Goal: Information Seeking & Learning: Find specific fact

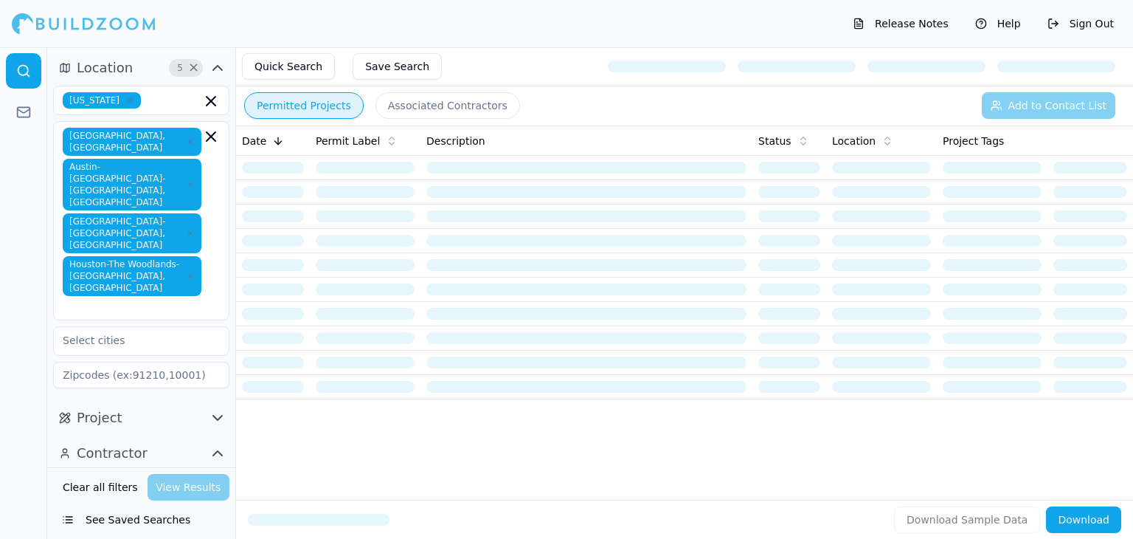
click at [74, 520] on button "See Saved Searches" at bounding box center [141, 519] width 176 height 27
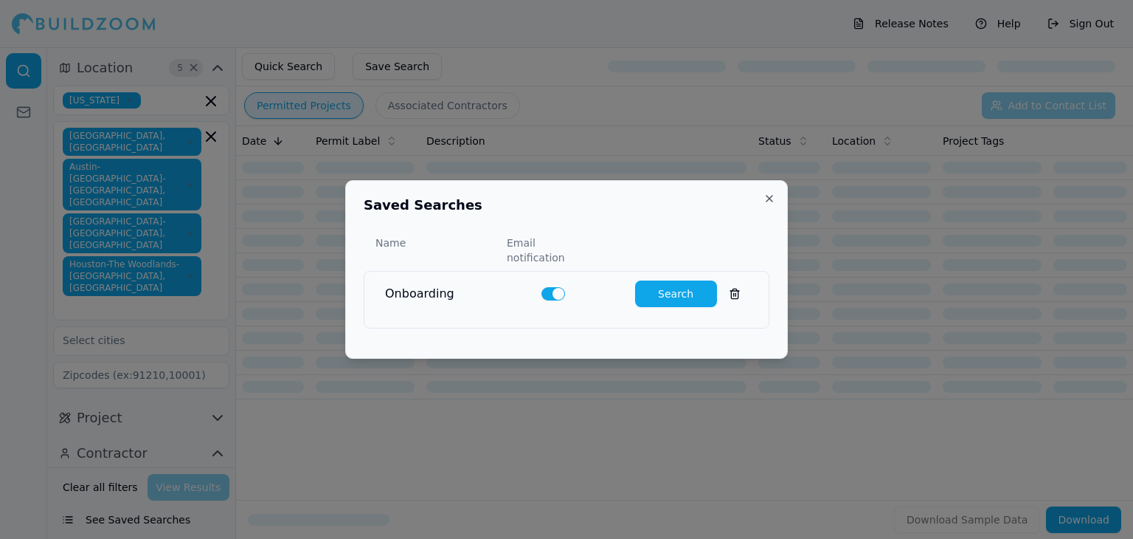
click at [543, 289] on button "button" at bounding box center [554, 293] width 24 height 13
click at [670, 294] on button "Search" at bounding box center [676, 293] width 82 height 27
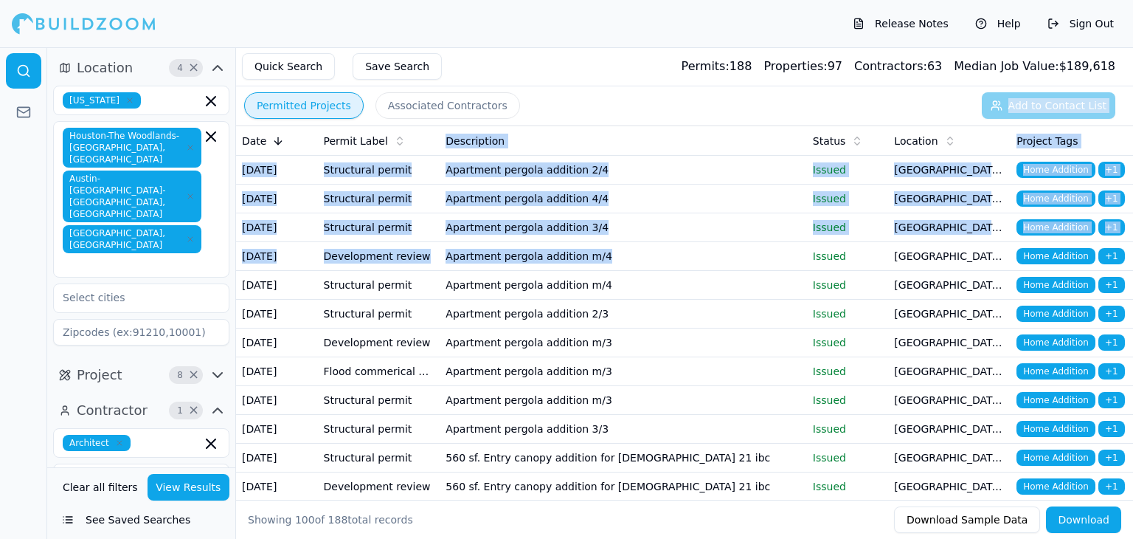
drag, startPoint x: 670, startPoint y: 294, endPoint x: 714, endPoint y: 118, distance: 181.8
click at [714, 118] on div "Permitted Projects Associated Contractors Add to Contact List Date Permit Label…" at bounding box center [802, 292] width 1133 height 491
click at [714, 118] on div "Permitted Projects Associated Contractors Add to Contact List" at bounding box center [684, 105] width 897 height 38
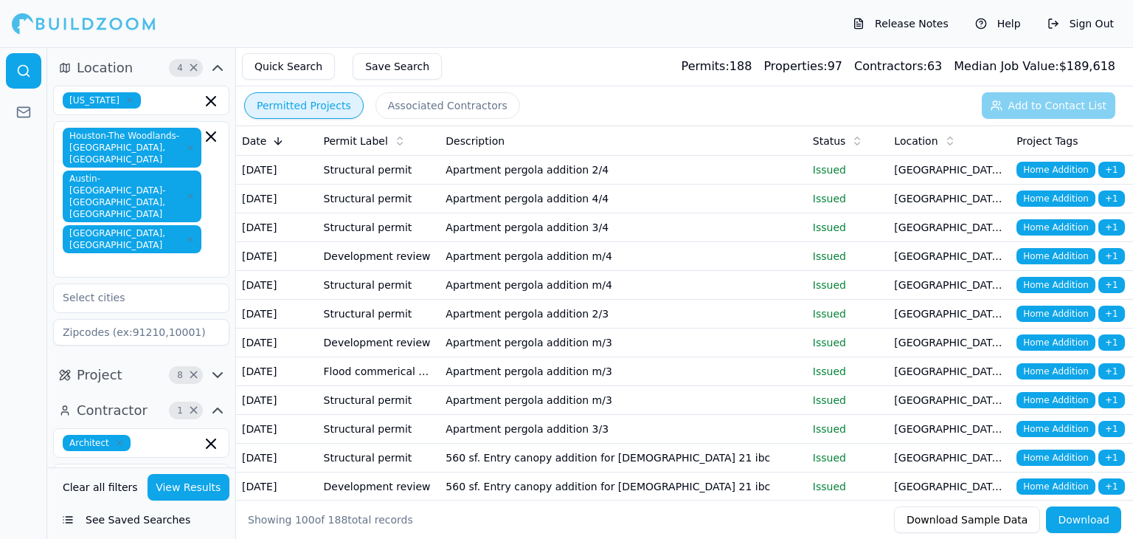
click at [735, 184] on td "Apartment pergola addition 2/4" at bounding box center [623, 170] width 367 height 29
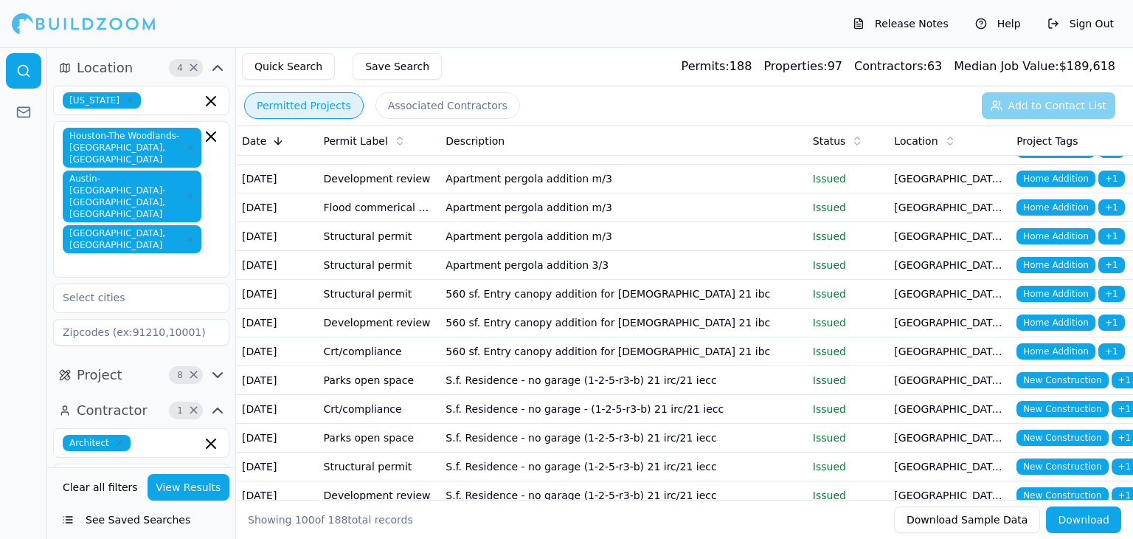
scroll to position [163, 0]
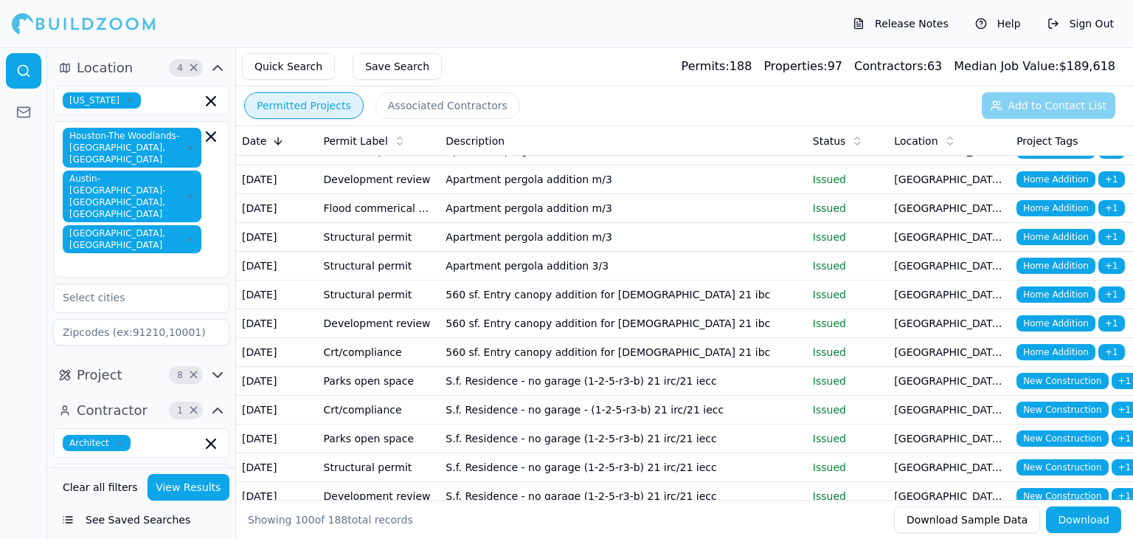
click at [649, 223] on td "Apartment pergola addition m/3" at bounding box center [623, 208] width 367 height 29
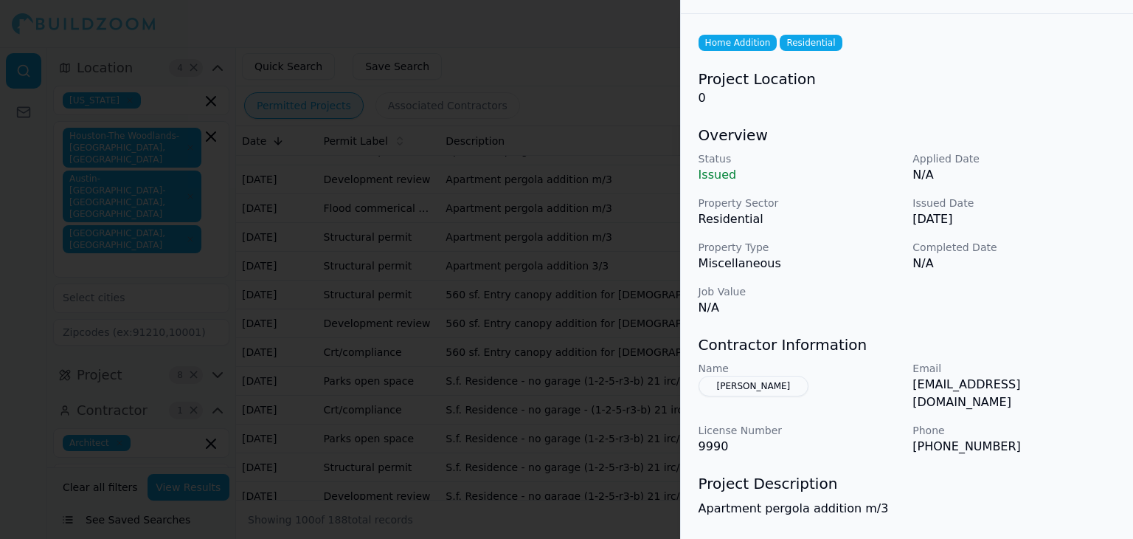
scroll to position [0, 0]
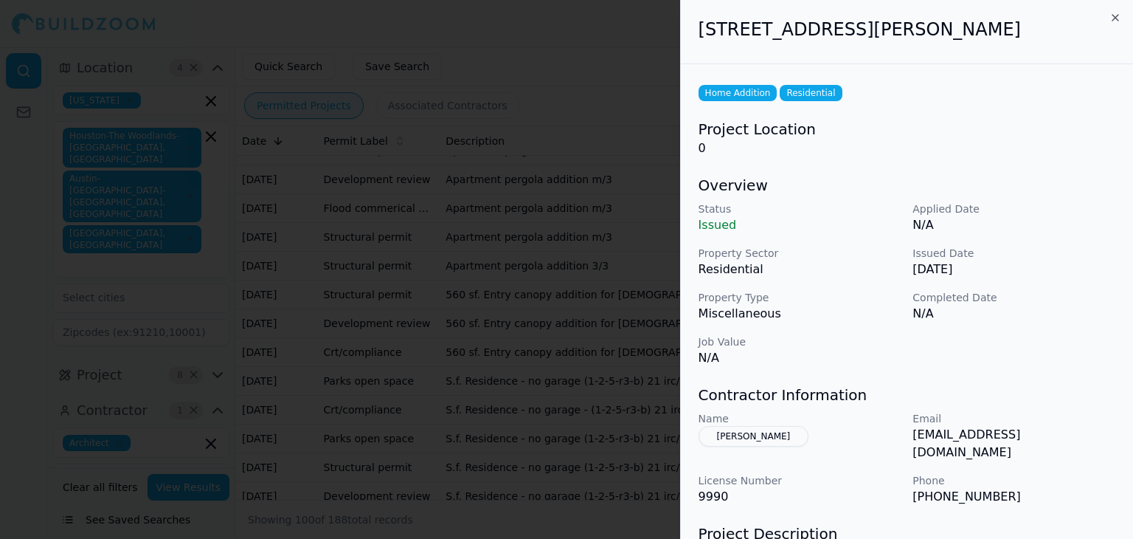
click at [584, 345] on div at bounding box center [566, 269] width 1133 height 539
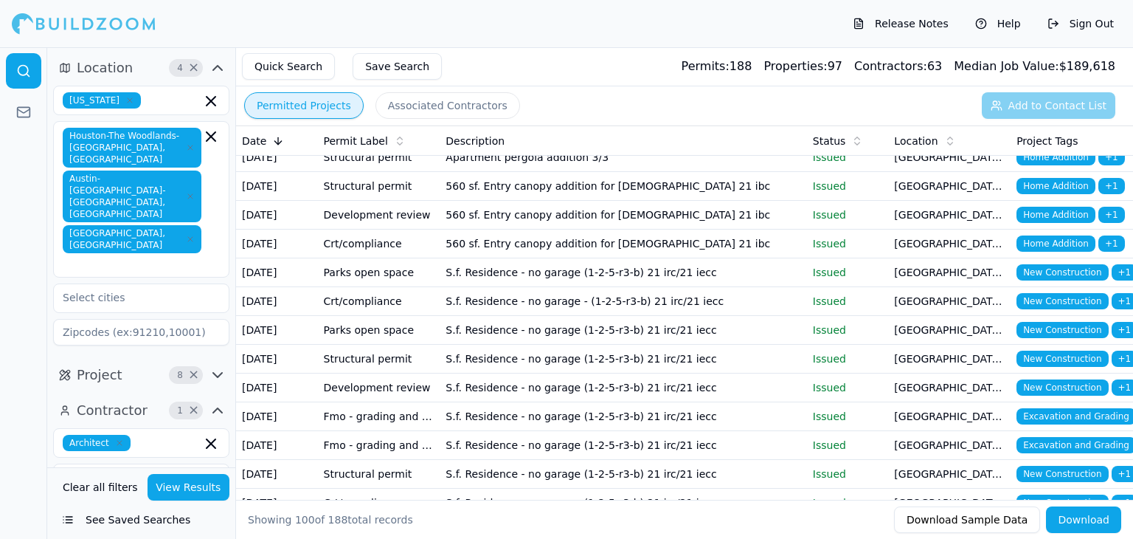
scroll to position [277, 0]
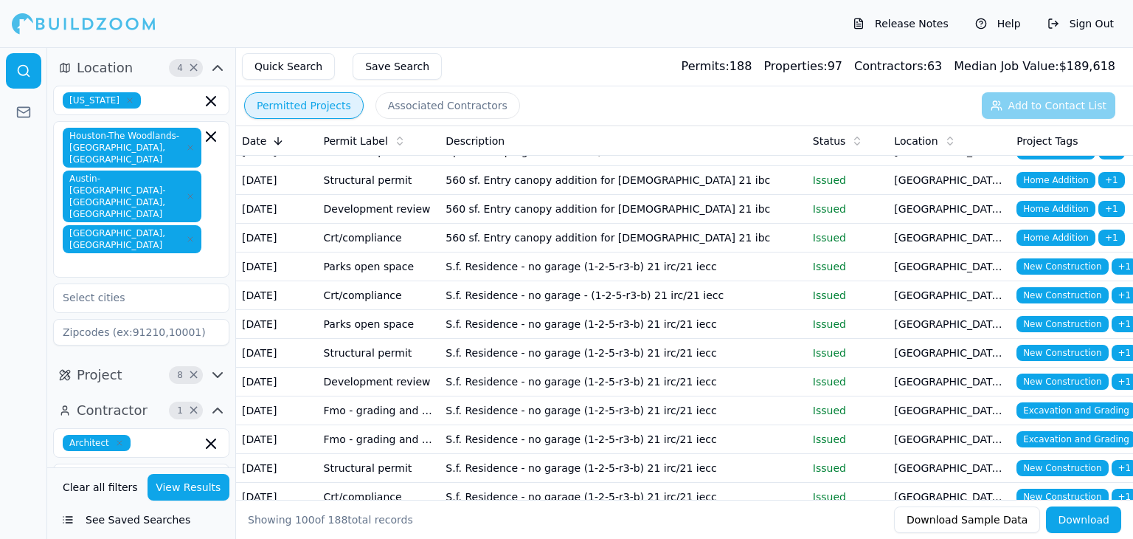
click at [972, 252] on td "[GEOGRAPHIC_DATA], [GEOGRAPHIC_DATA]" at bounding box center [949, 238] width 122 height 29
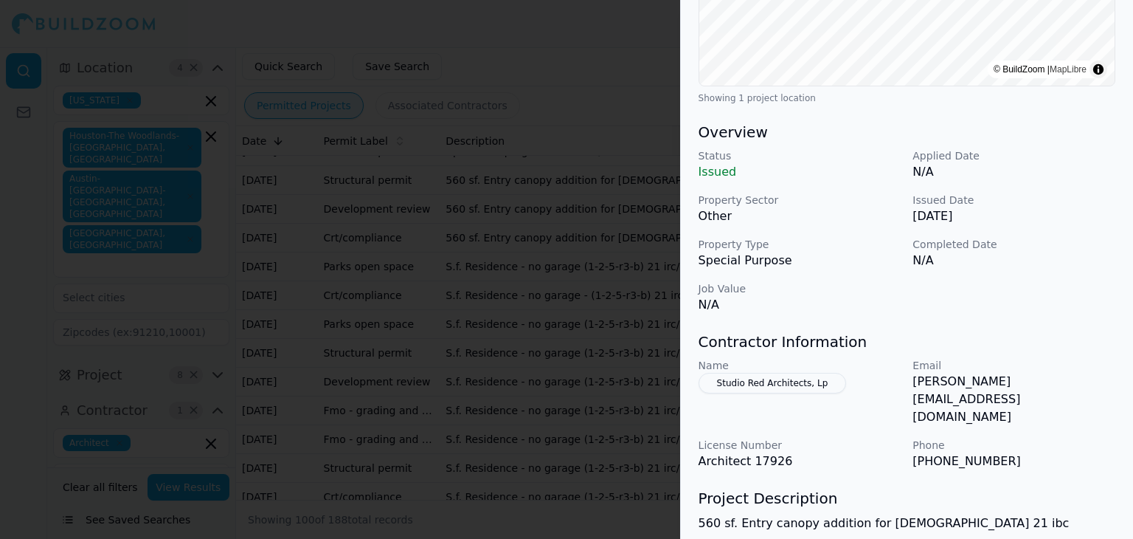
scroll to position [355, 0]
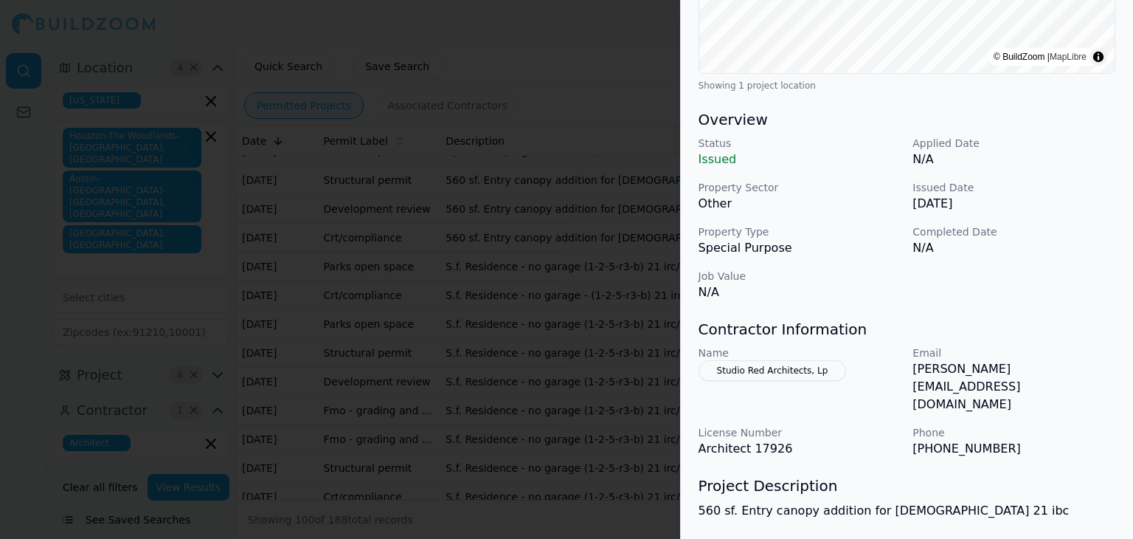
click at [1088, 342] on div "Contractor Information Name Studio Red Architects, Lp Email [PERSON_NAME][EMAIL…" at bounding box center [907, 388] width 417 height 139
click at [540, 345] on div at bounding box center [566, 269] width 1133 height 539
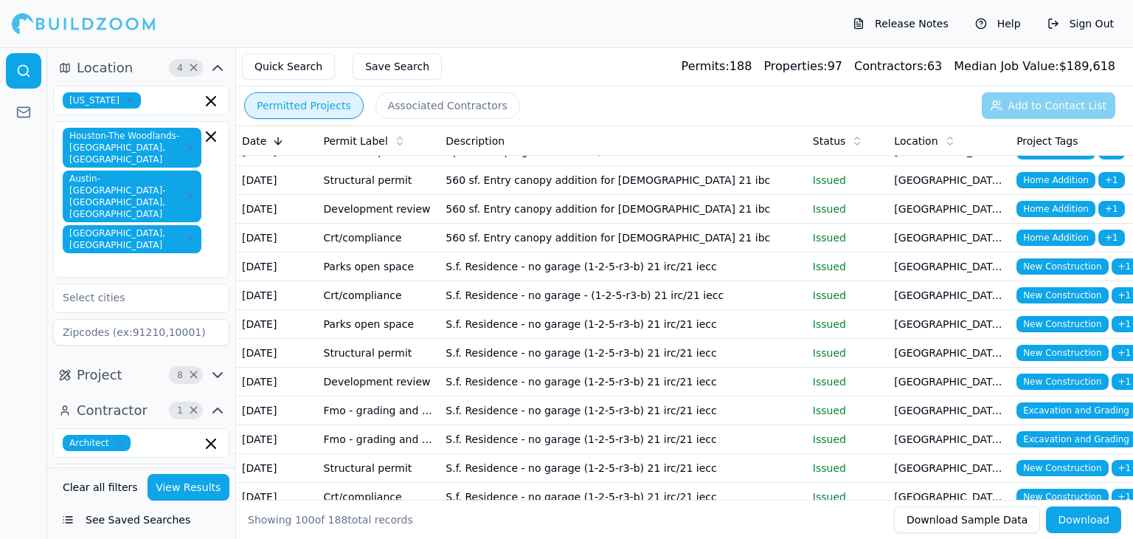
click at [139, 522] on button "See Saved Searches" at bounding box center [141, 519] width 176 height 27
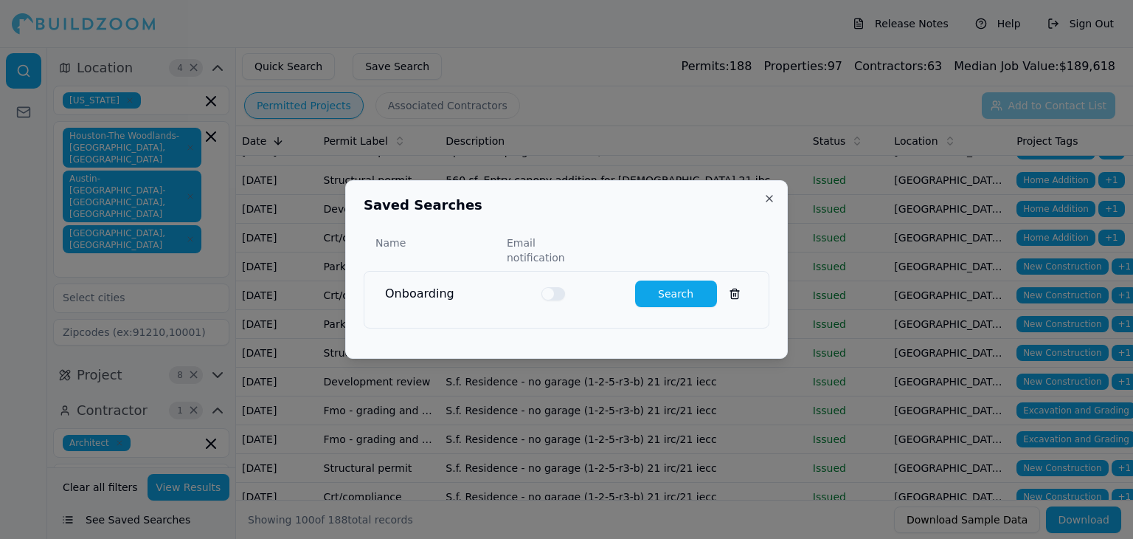
click at [549, 288] on button "button" at bounding box center [554, 293] width 24 height 13
click at [682, 285] on button "Search" at bounding box center [676, 293] width 82 height 27
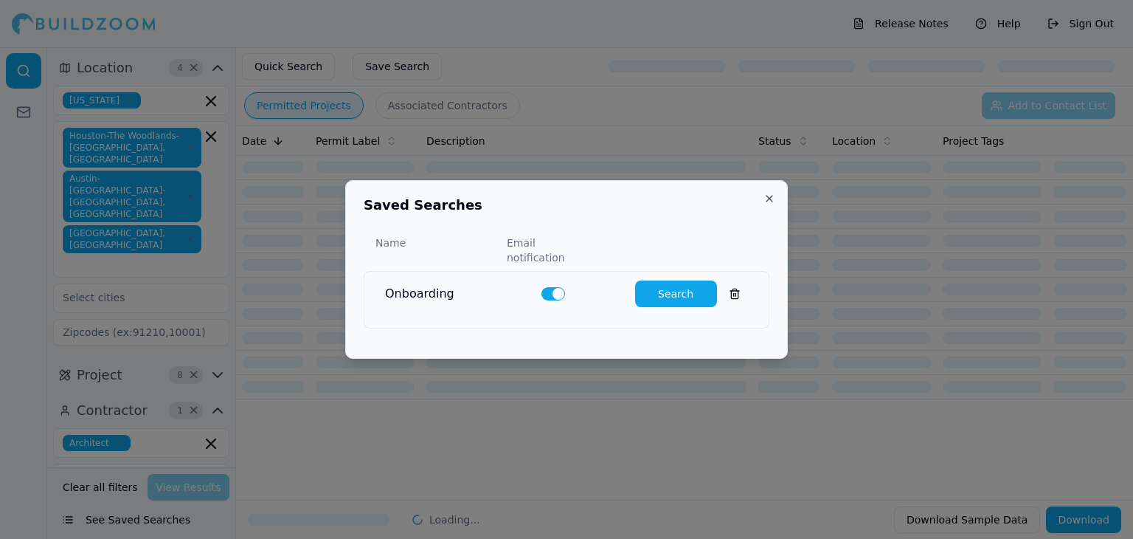
scroll to position [0, 0]
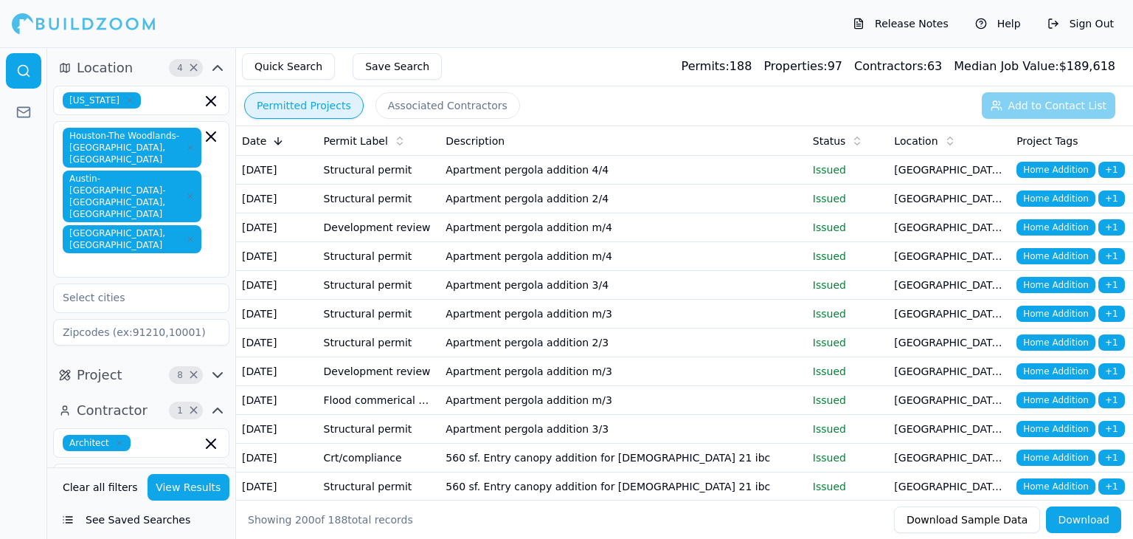
click at [83, 523] on button "See Saved Searches" at bounding box center [141, 519] width 176 height 27
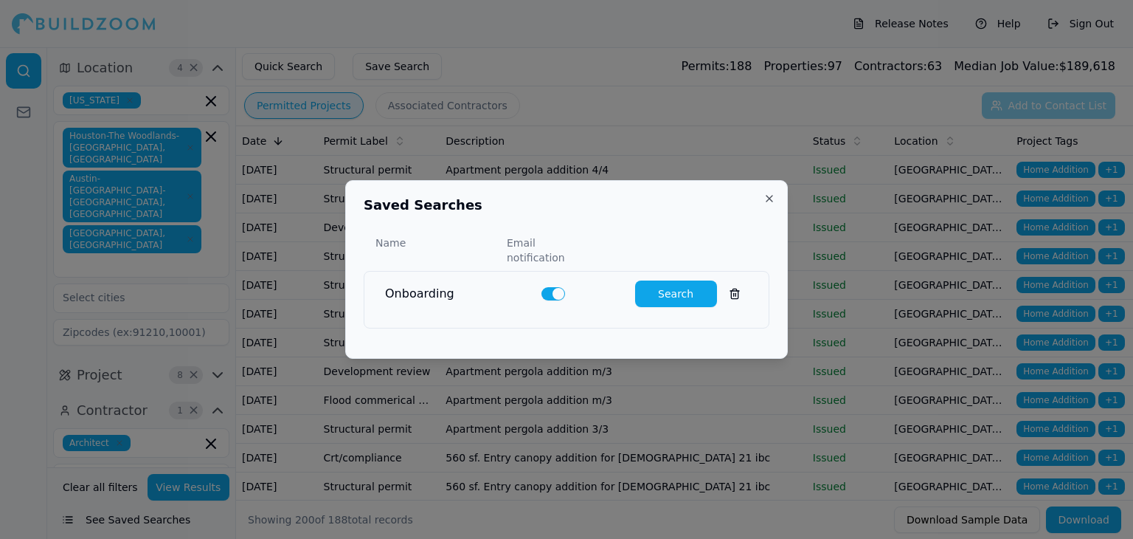
click at [647, 284] on button "Search" at bounding box center [676, 293] width 82 height 27
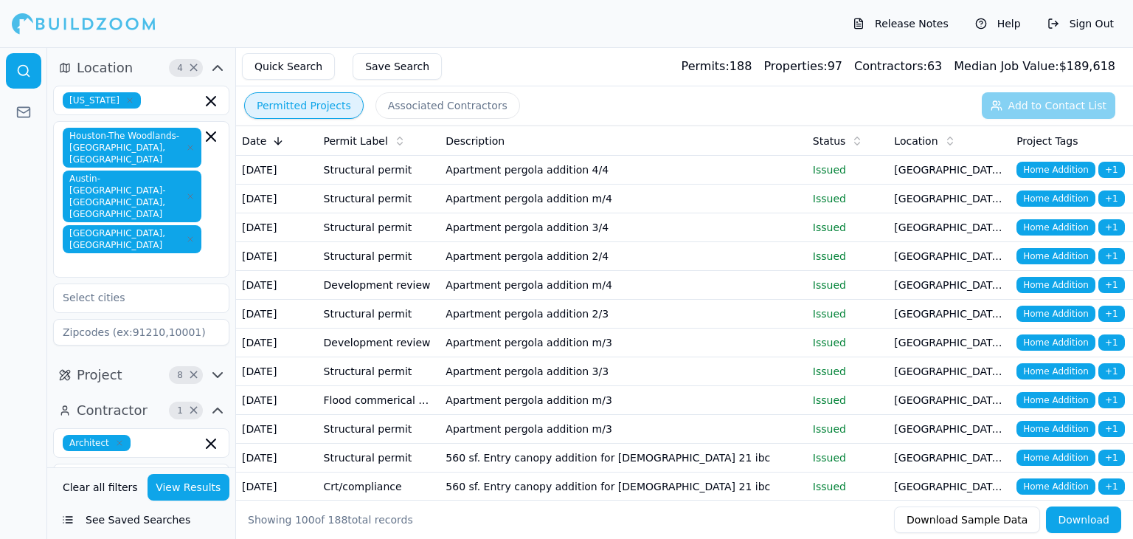
click at [727, 173] on td "Apartment pergola addition 4/4" at bounding box center [623, 170] width 367 height 29
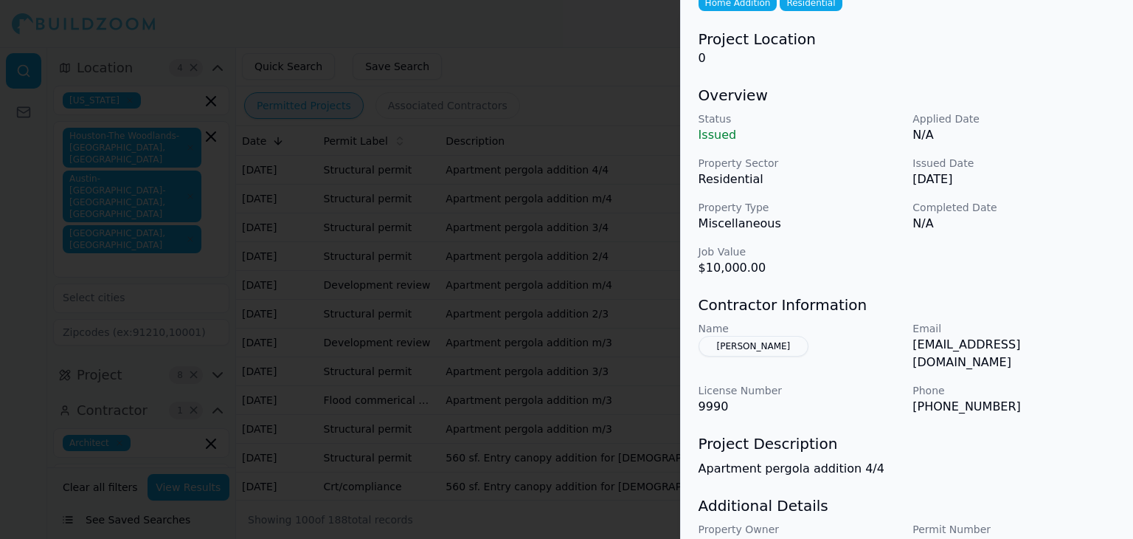
scroll to position [152, 0]
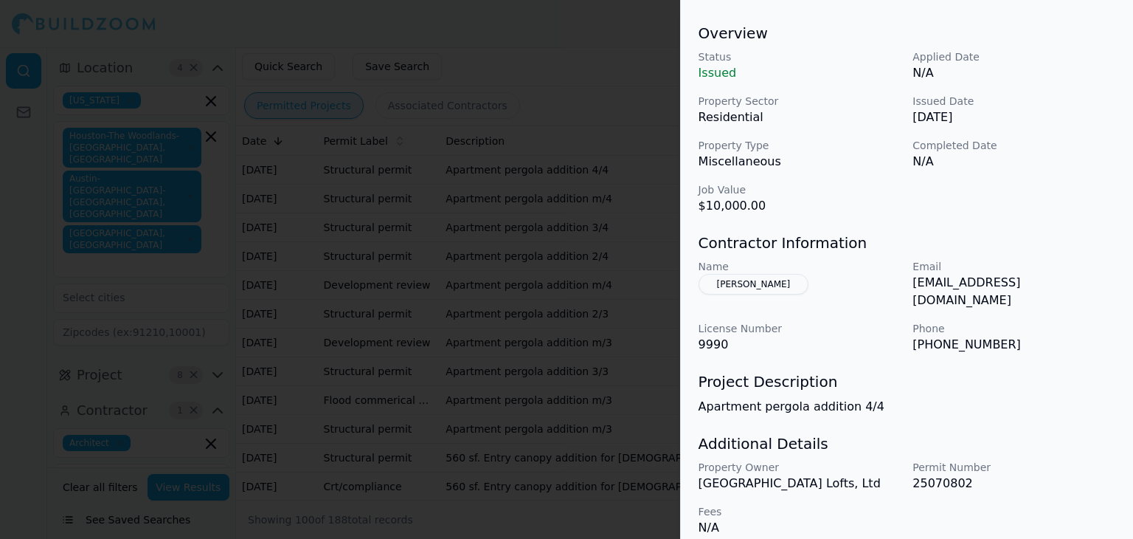
click at [611, 339] on div at bounding box center [566, 269] width 1133 height 539
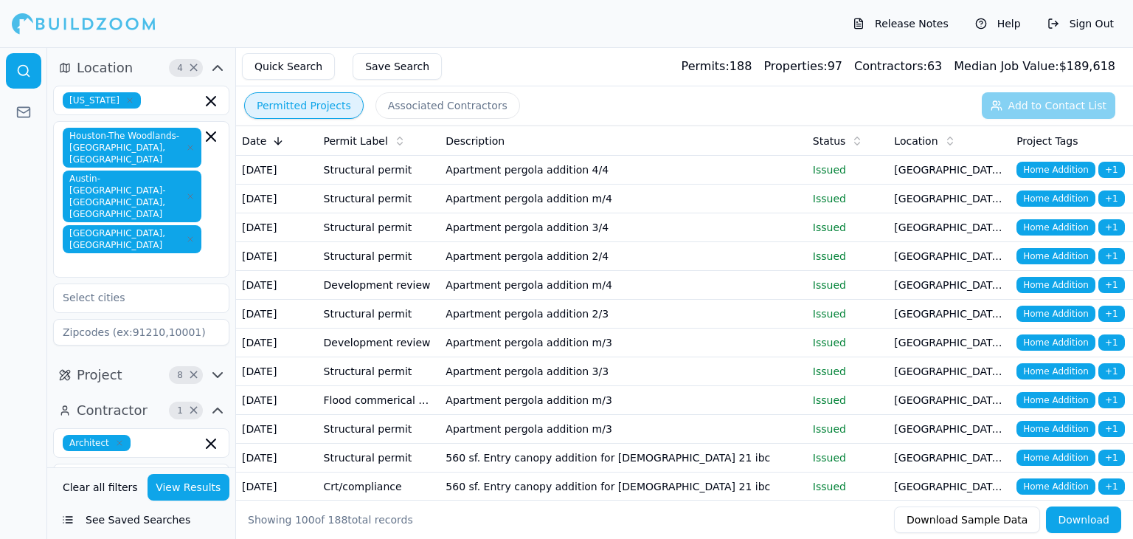
click at [673, 300] on td "Apartment pergola addition m/4" at bounding box center [623, 285] width 367 height 29
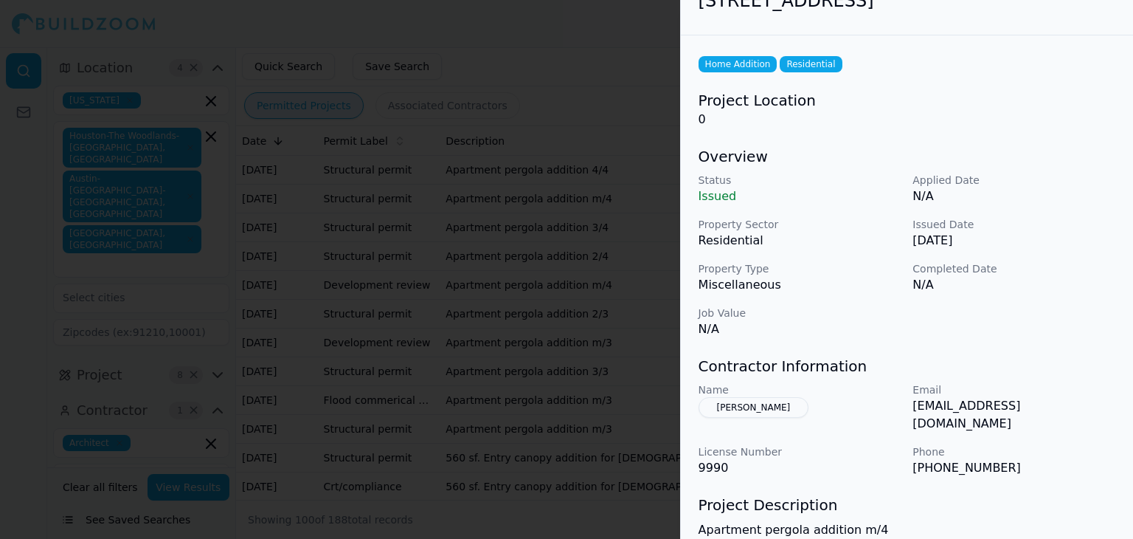
scroll to position [25, 0]
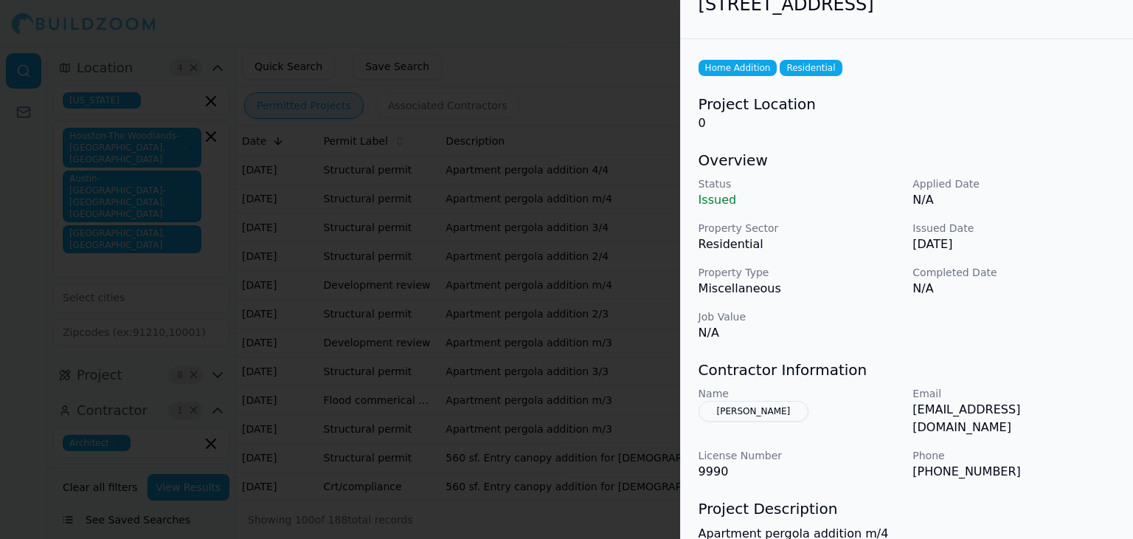
click at [587, 409] on div at bounding box center [566, 269] width 1133 height 539
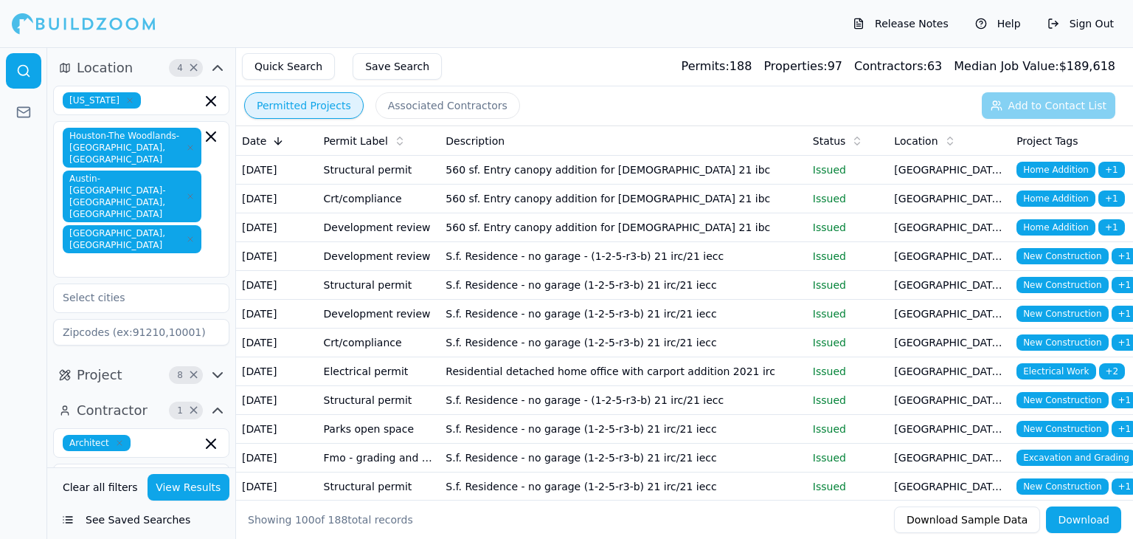
scroll to position [289, 0]
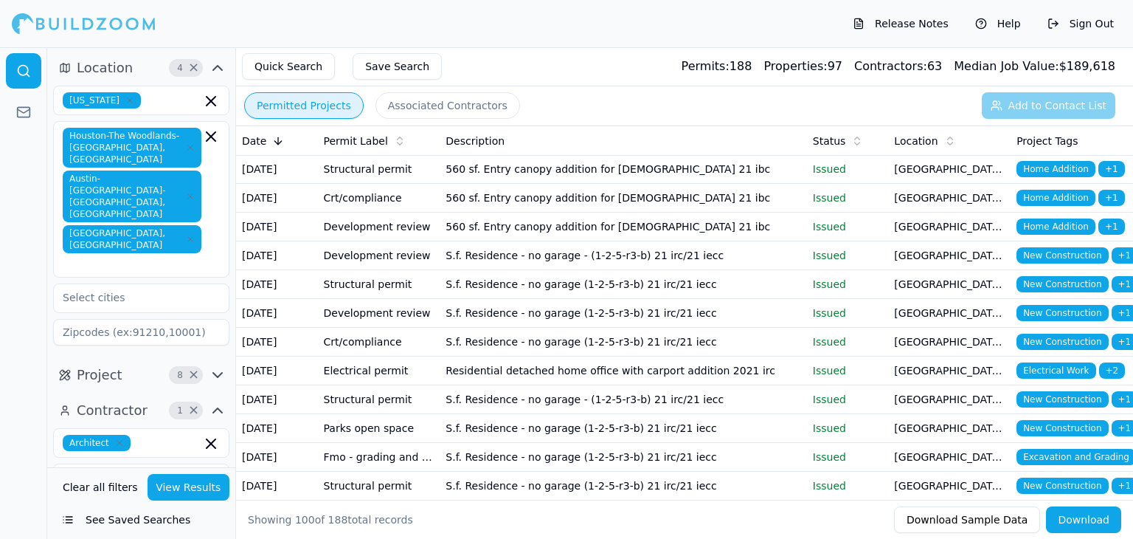
click at [743, 184] on td "560 sf. Entry canopy addition for [DEMOGRAPHIC_DATA] 21 ibc" at bounding box center [623, 169] width 367 height 29
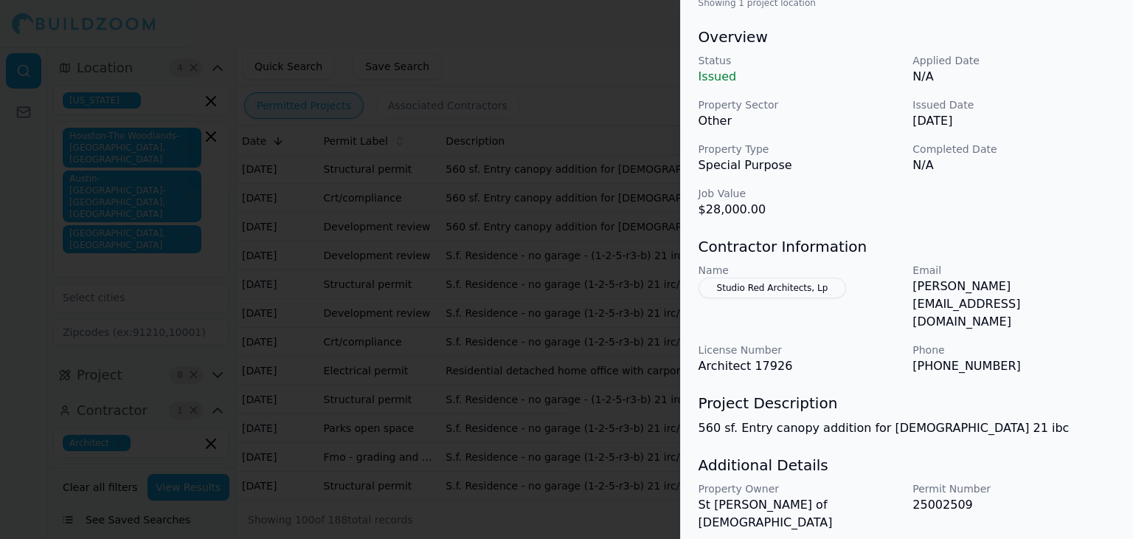
scroll to position [441, 0]
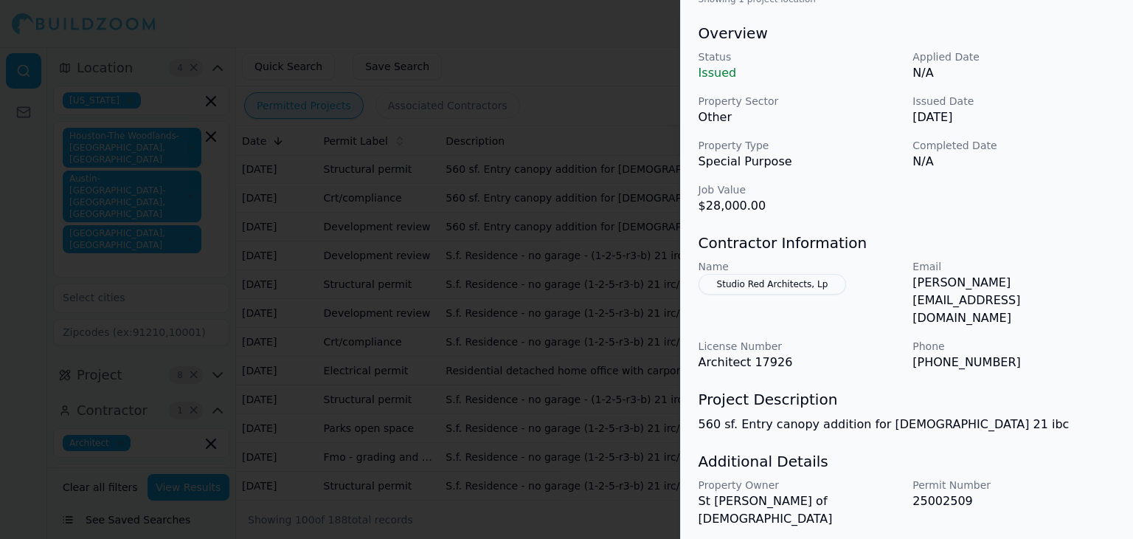
click at [639, 45] on div at bounding box center [566, 269] width 1133 height 539
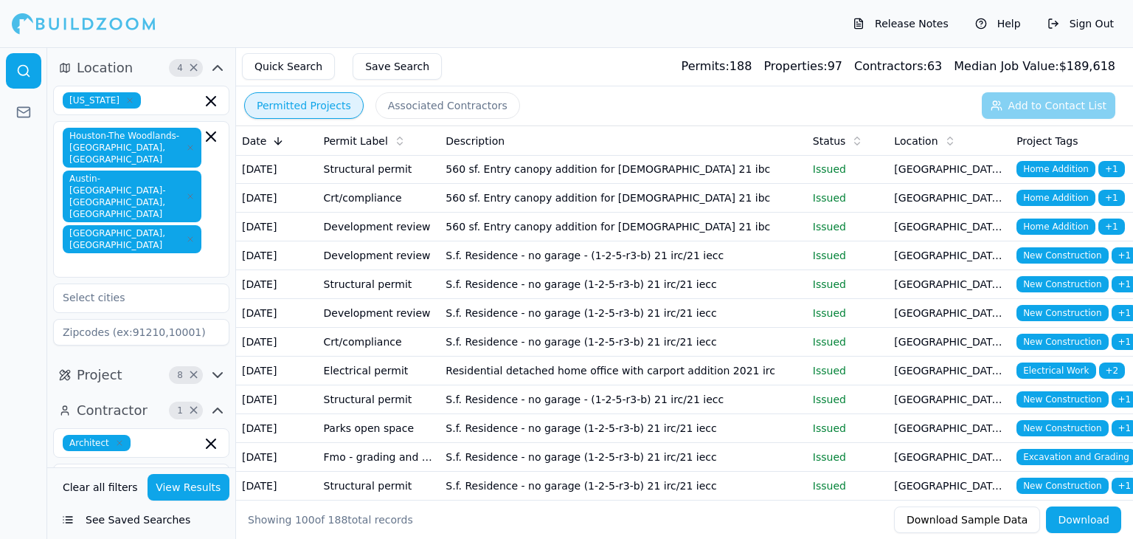
click at [639, 45] on div "Release Notes Help Sign Out" at bounding box center [566, 23] width 1133 height 47
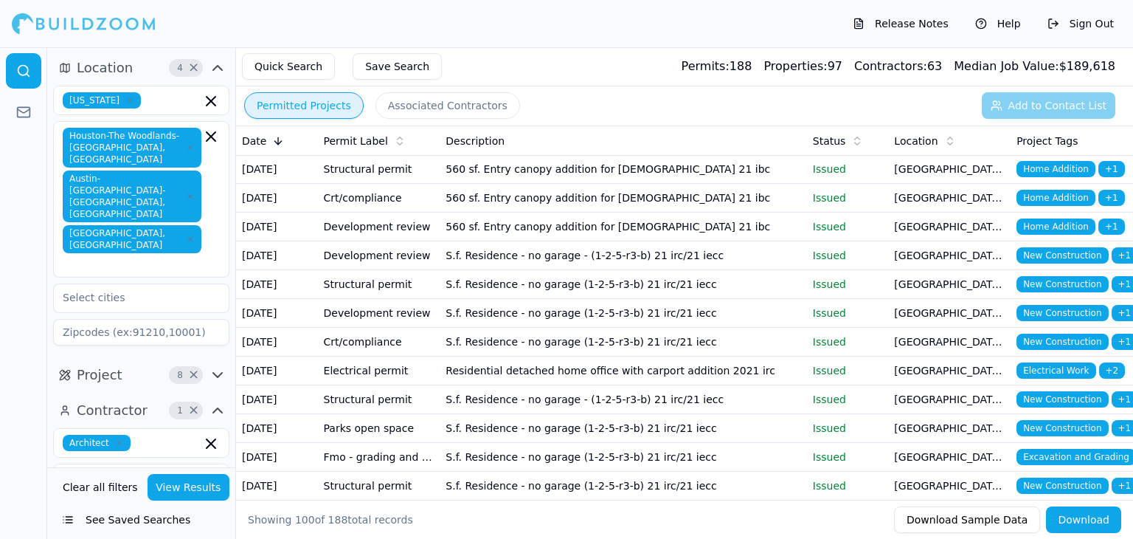
click at [639, 45] on div "Release Notes Help Sign Out" at bounding box center [566, 23] width 1133 height 47
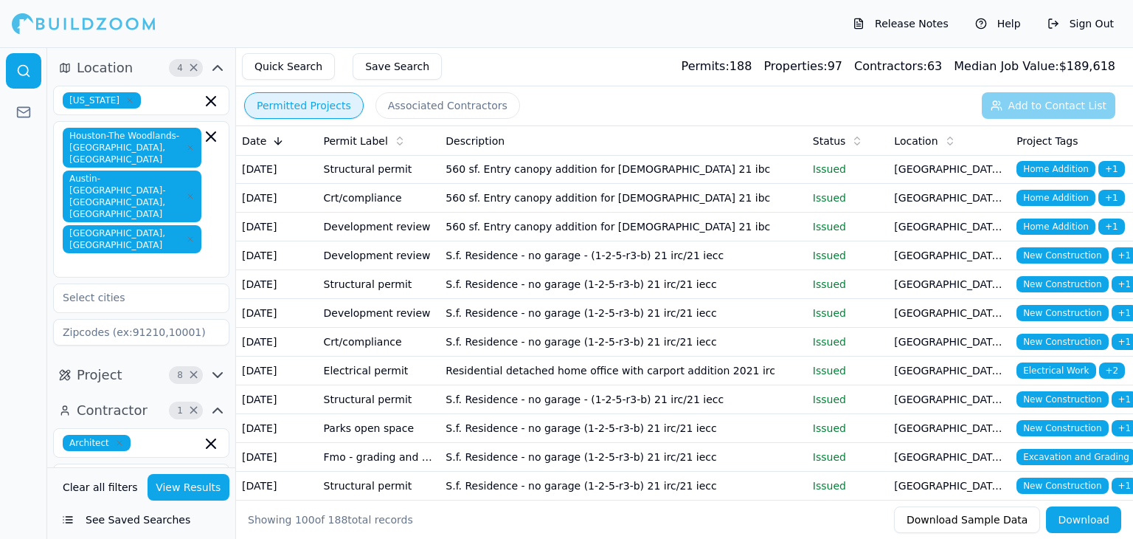
click at [639, 45] on div "Release Notes Help Sign Out" at bounding box center [566, 23] width 1133 height 47
click at [640, 51] on div "Quick Search Save Search Permits: 188 Properties: 97 Contractors: 63 Median Job…" at bounding box center [684, 66] width 897 height 39
click at [643, 54] on div "Quick Search Save Search Permits: 188 Properties: 97 Contractors: 63 Median Job…" at bounding box center [684, 66] width 897 height 39
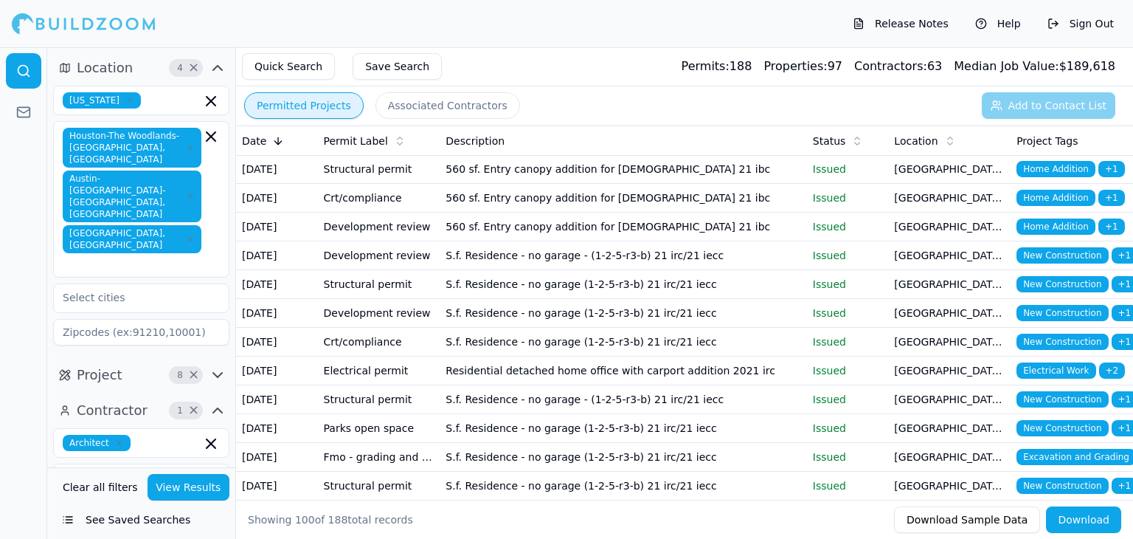
click at [643, 54] on div "Quick Search Save Search Permits: 188 Properties: 97 Contractors: 63 Median Job…" at bounding box center [684, 66] width 897 height 39
click at [657, 73] on div "Quick Search Save Search Permits: 188 Properties: 97 Contractors: 63 Median Job…" at bounding box center [684, 66] width 897 height 39
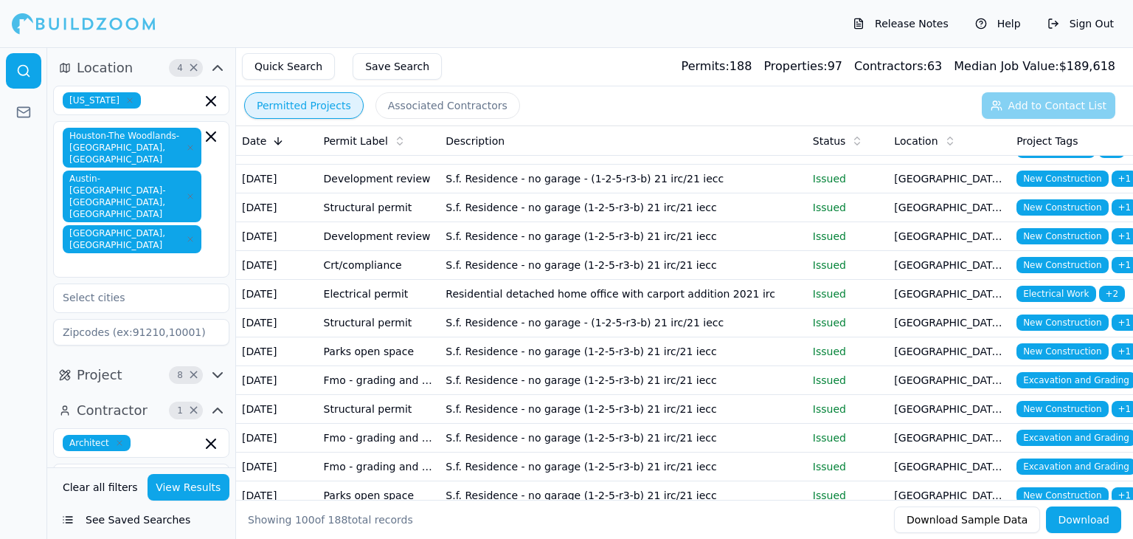
scroll to position [366, 0]
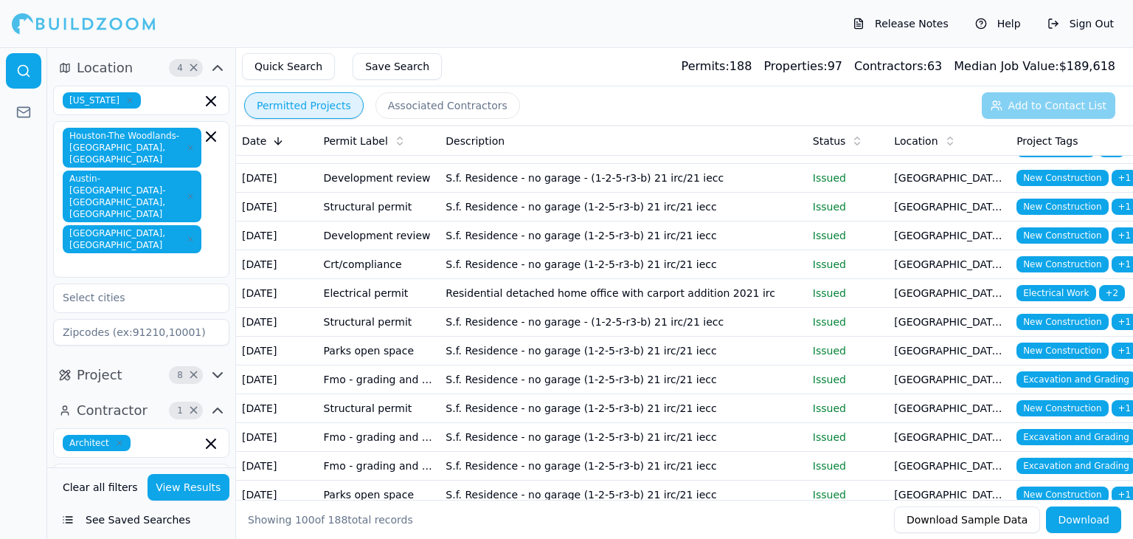
click at [989, 193] on td "[GEOGRAPHIC_DATA], [GEOGRAPHIC_DATA]" at bounding box center [949, 178] width 122 height 29
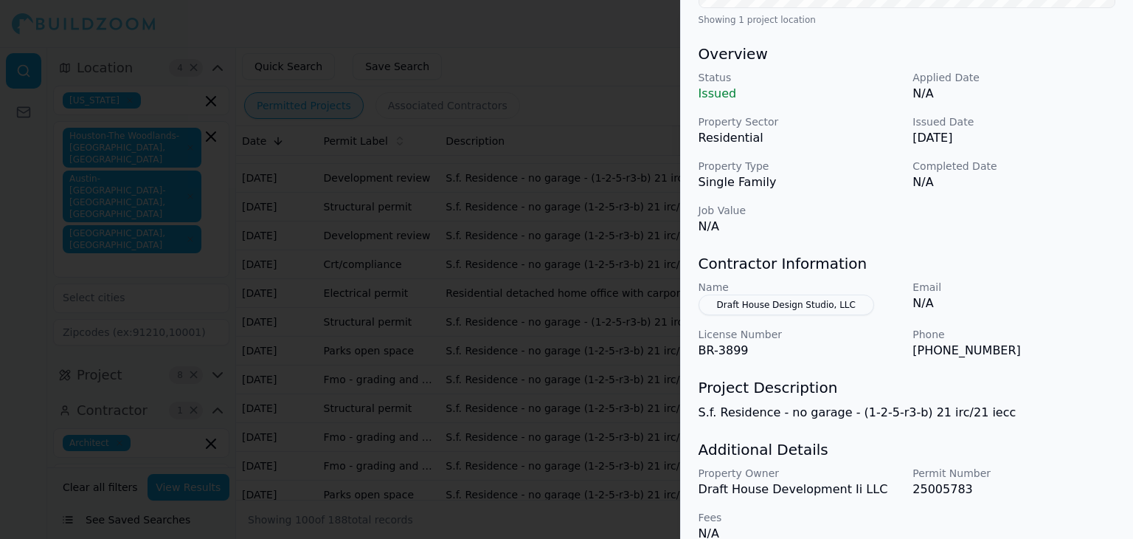
scroll to position [441, 0]
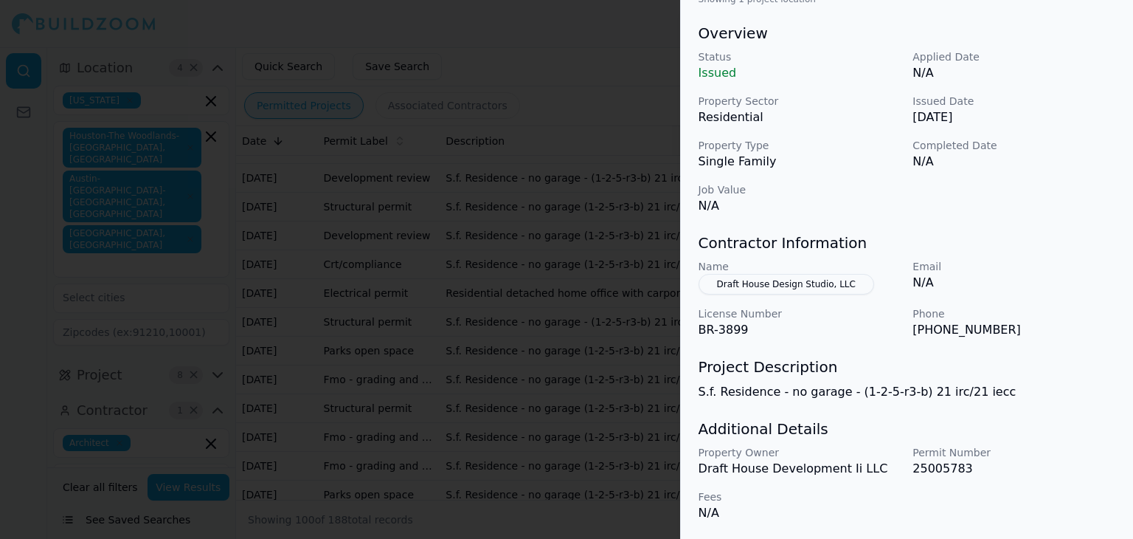
click at [601, 423] on div at bounding box center [566, 269] width 1133 height 539
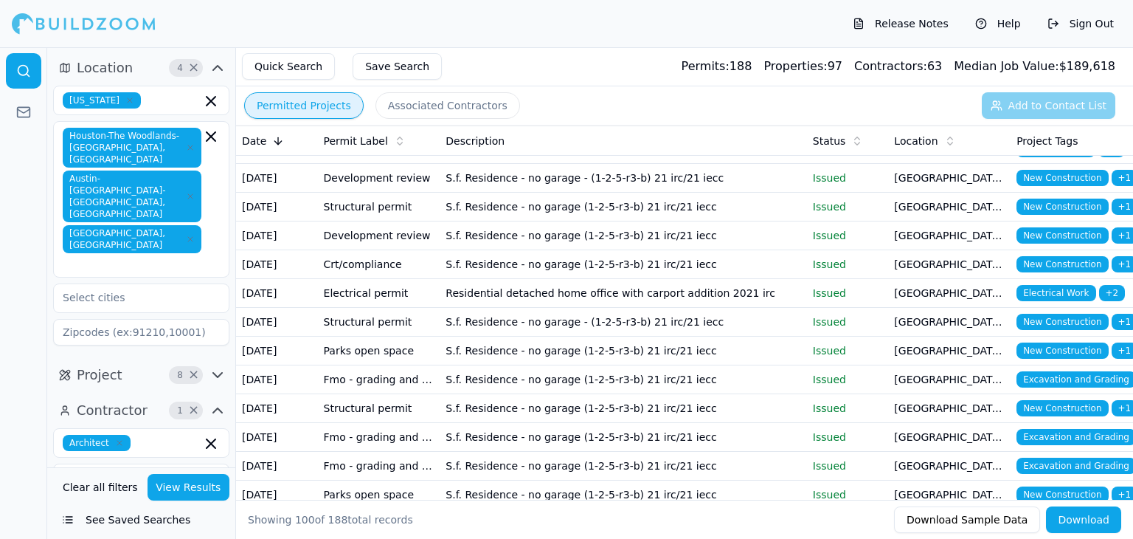
click at [710, 221] on td "S.f. Residence - no garage (1-2-5-r3-b) 21 irc/21 iecc" at bounding box center [623, 207] width 367 height 29
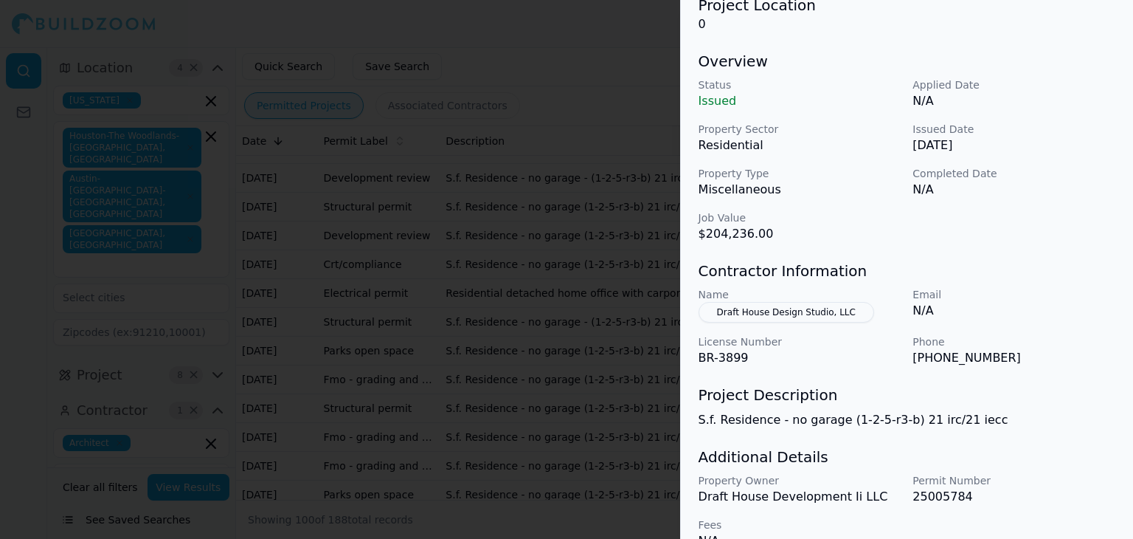
scroll to position [152, 0]
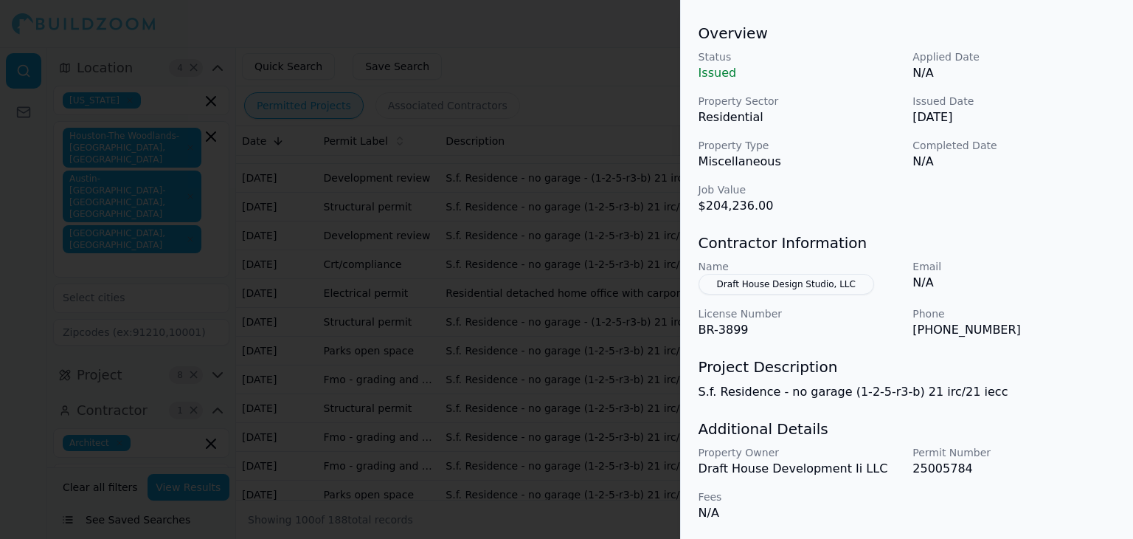
click at [581, 412] on div at bounding box center [566, 269] width 1133 height 539
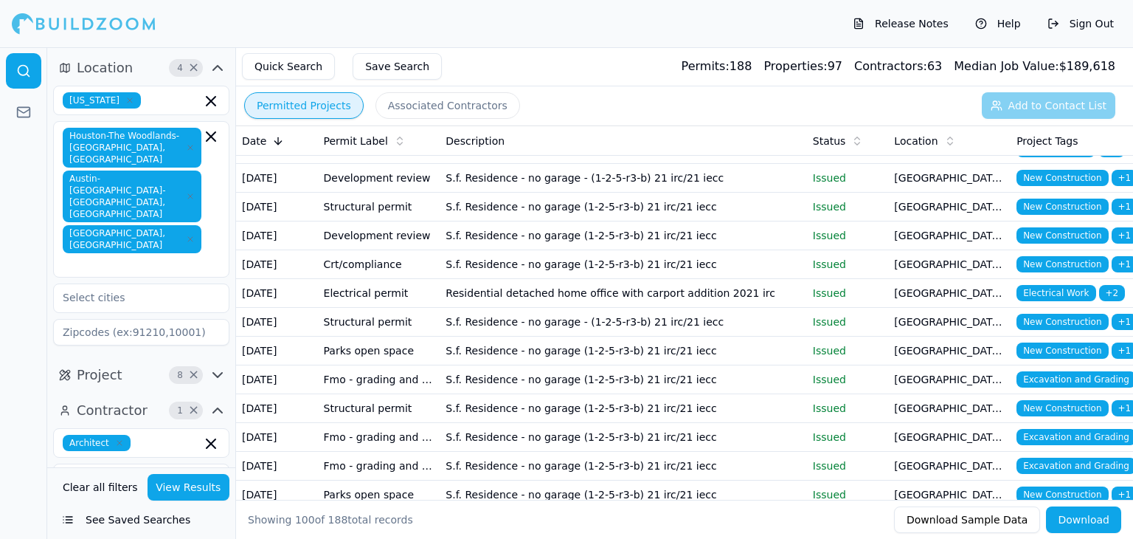
click at [879, 214] on p "Issued" at bounding box center [848, 206] width 70 height 15
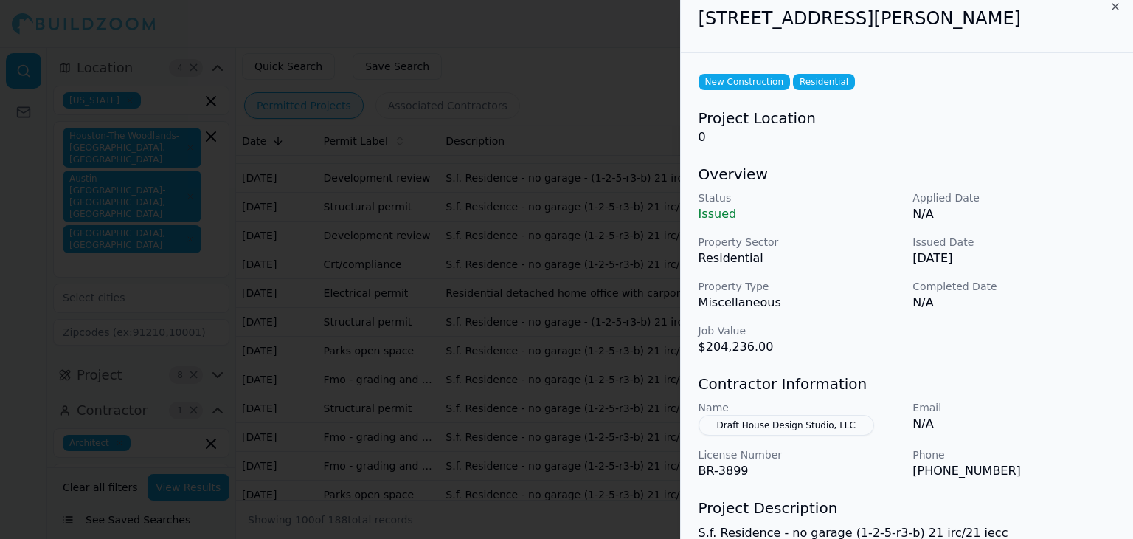
scroll to position [0, 0]
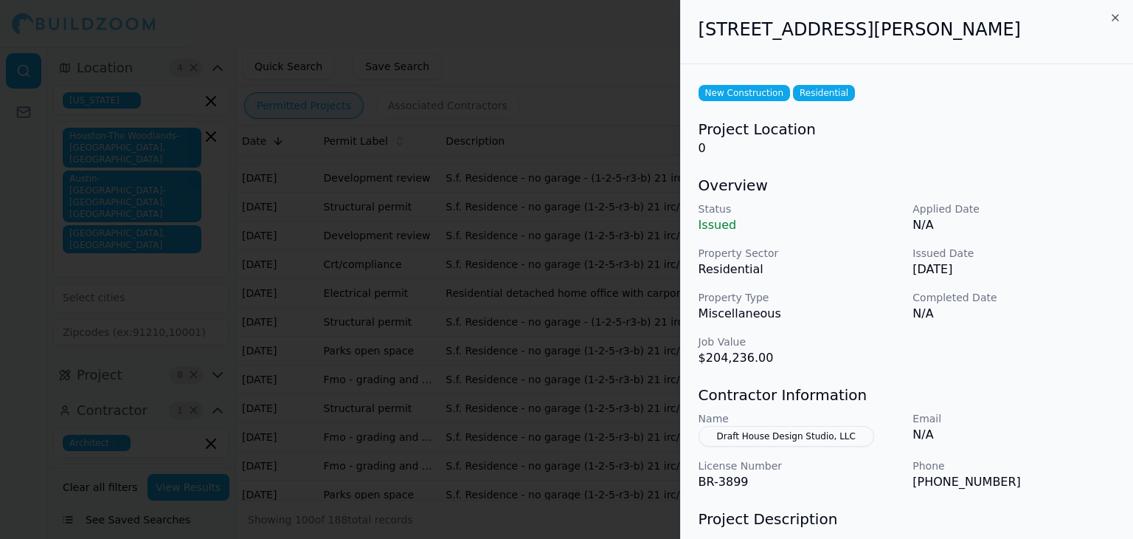
click at [601, 326] on div at bounding box center [566, 269] width 1133 height 539
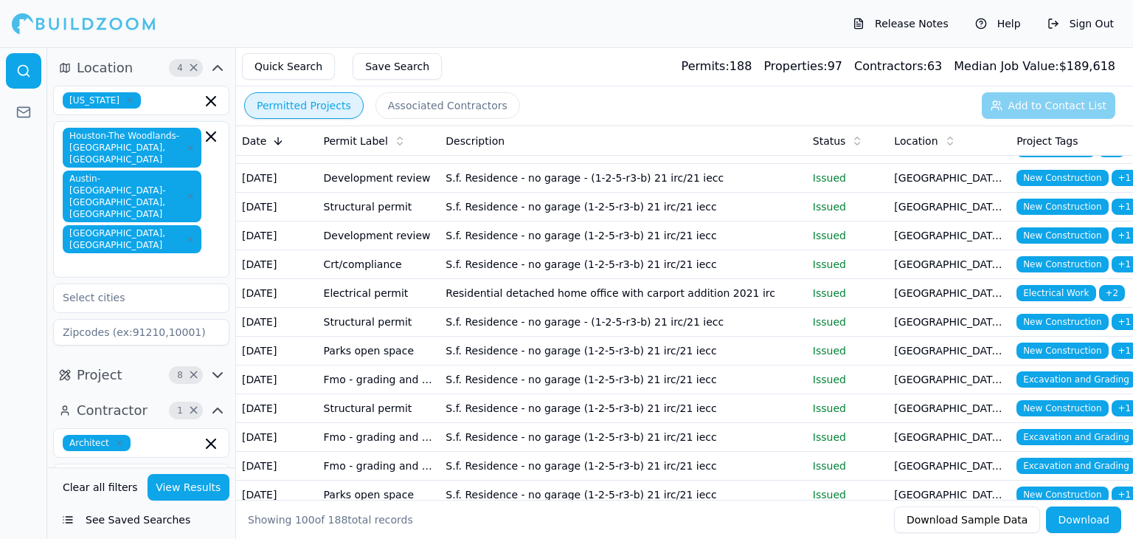
click at [879, 214] on p "Issued" at bounding box center [848, 206] width 70 height 15
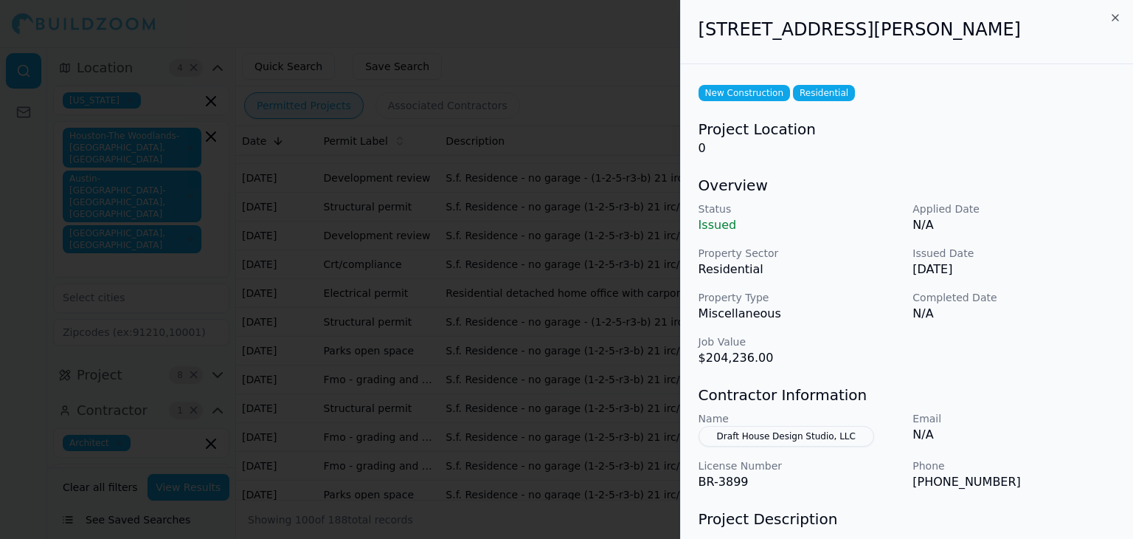
click at [590, 375] on div at bounding box center [566, 269] width 1133 height 539
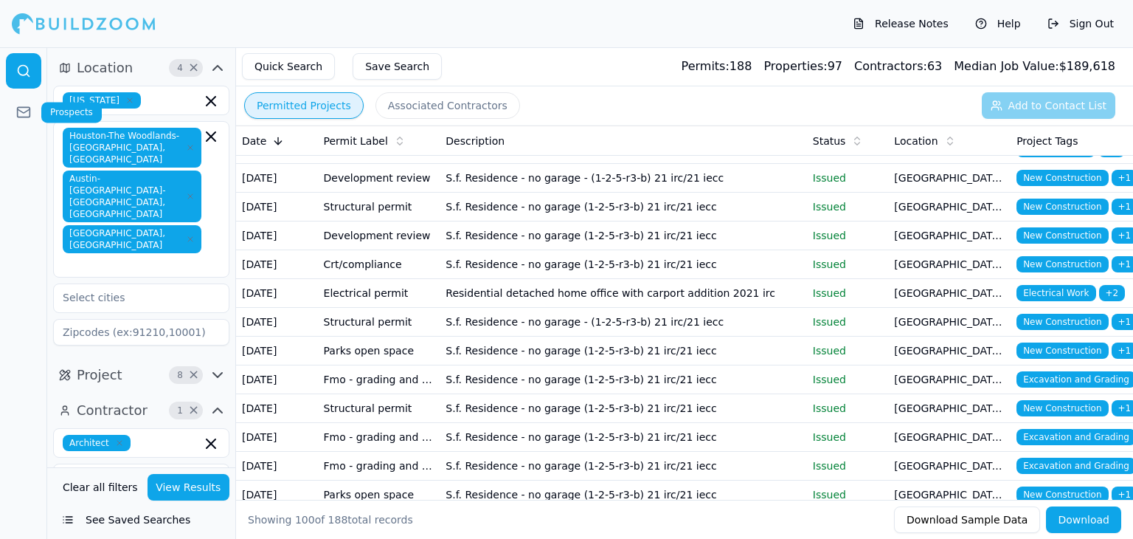
click at [27, 111] on icon at bounding box center [23, 112] width 15 height 15
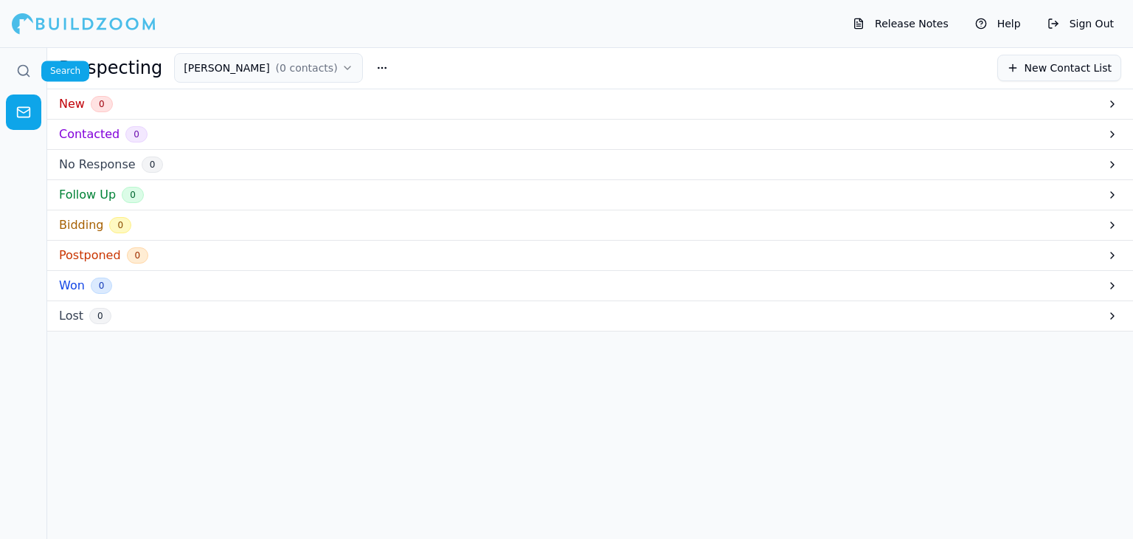
click at [28, 75] on icon at bounding box center [28, 75] width 3 height 3
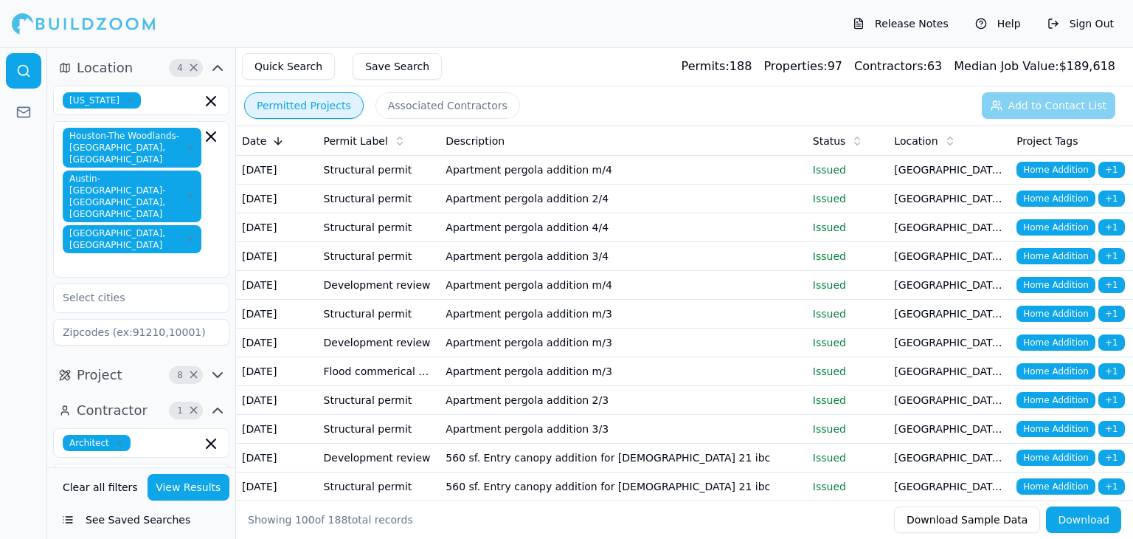
click at [296, 69] on button "Quick Search" at bounding box center [288, 66] width 93 height 27
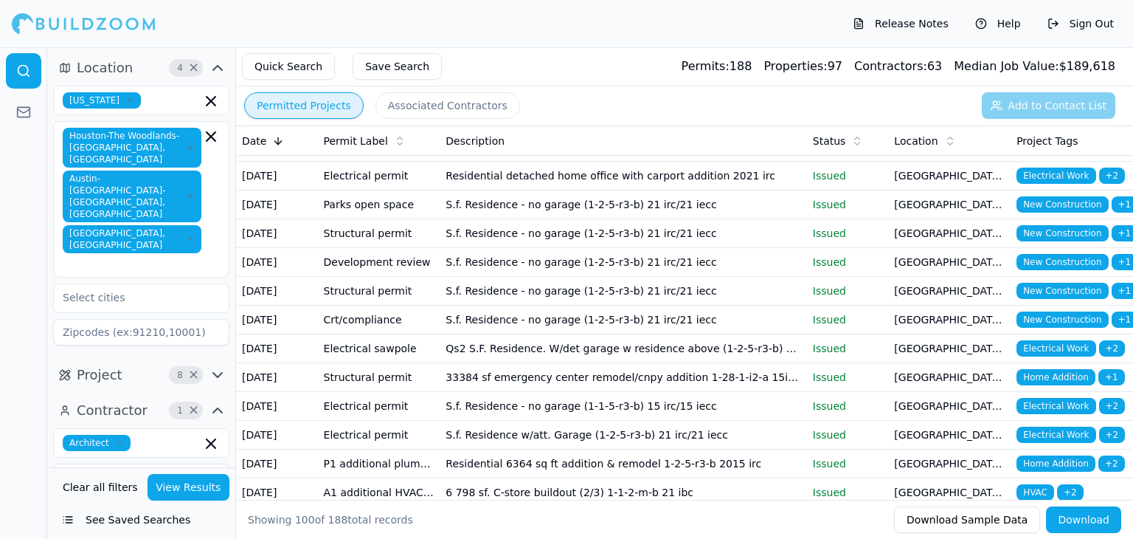
scroll to position [745, 0]
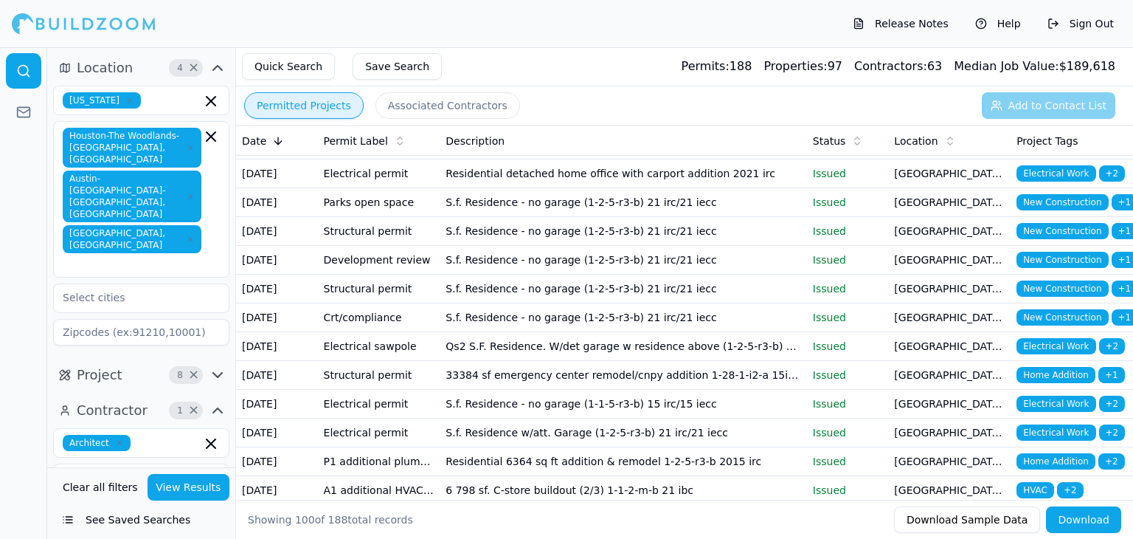
click at [947, 159] on td "[GEOGRAPHIC_DATA], [GEOGRAPHIC_DATA]" at bounding box center [949, 145] width 122 height 29
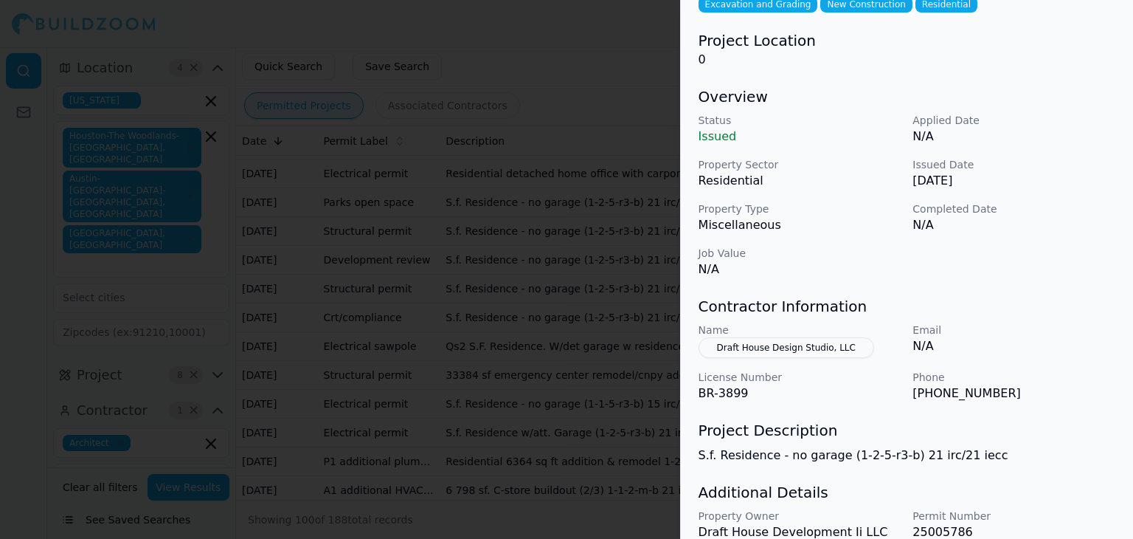
scroll to position [0, 0]
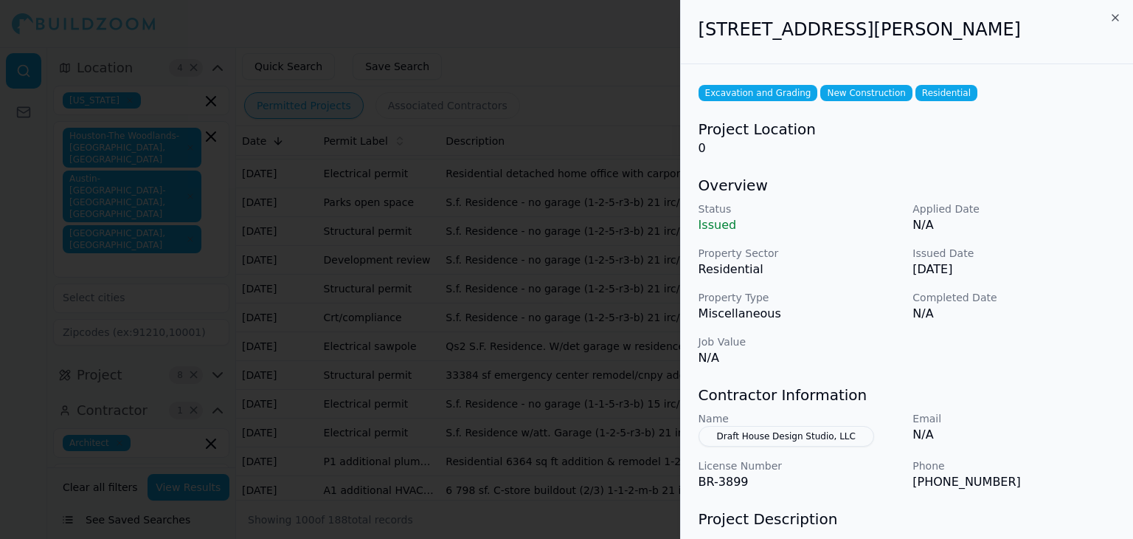
click at [612, 497] on div at bounding box center [566, 269] width 1133 height 539
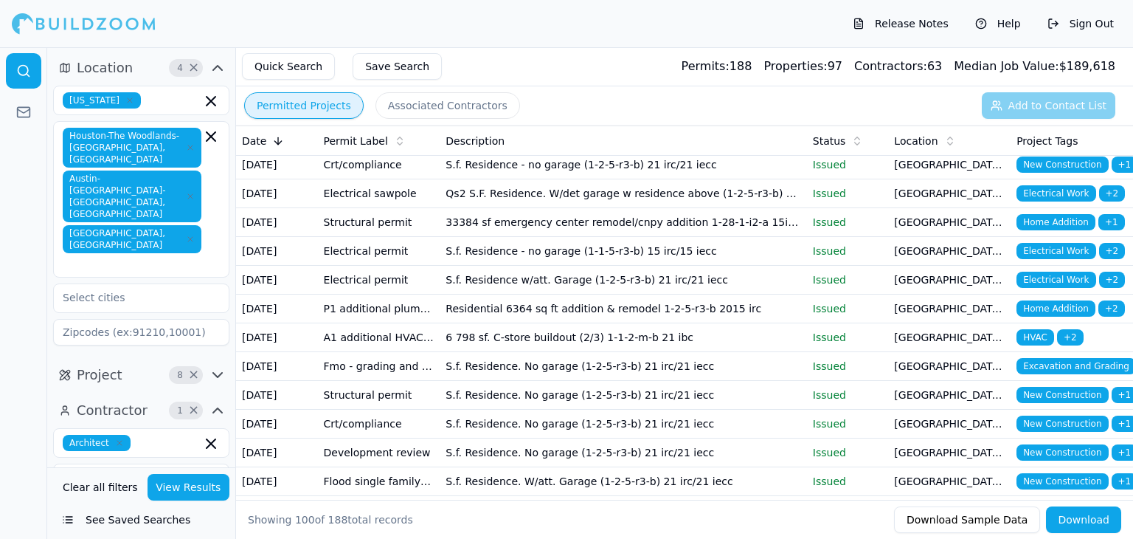
scroll to position [899, 0]
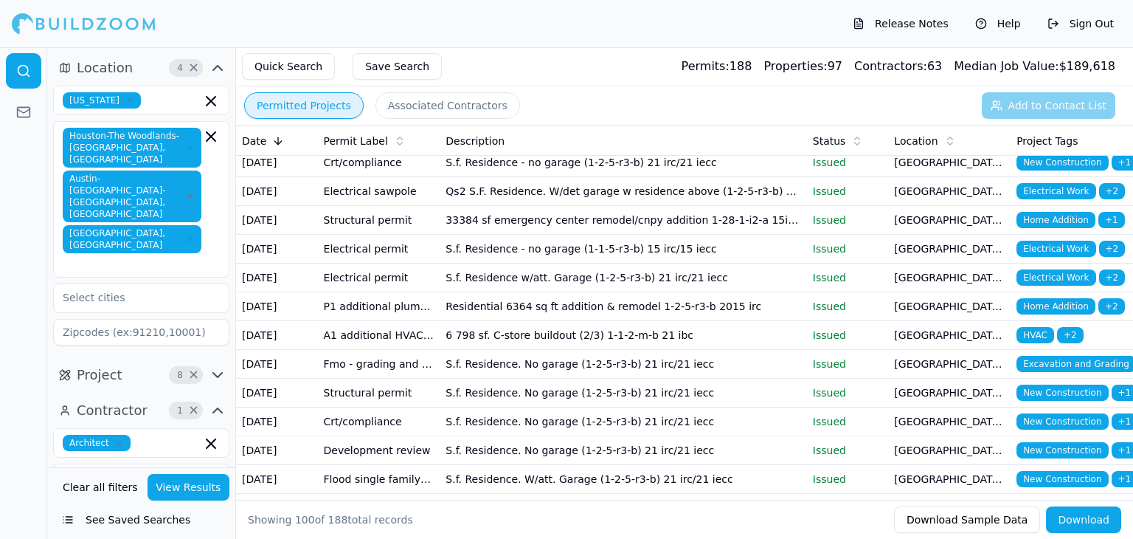
click at [744, 62] on td "S.f. Residence - no garage (1-2-5-r3-b) 21 irc/21 iecc" at bounding box center [623, 47] width 367 height 29
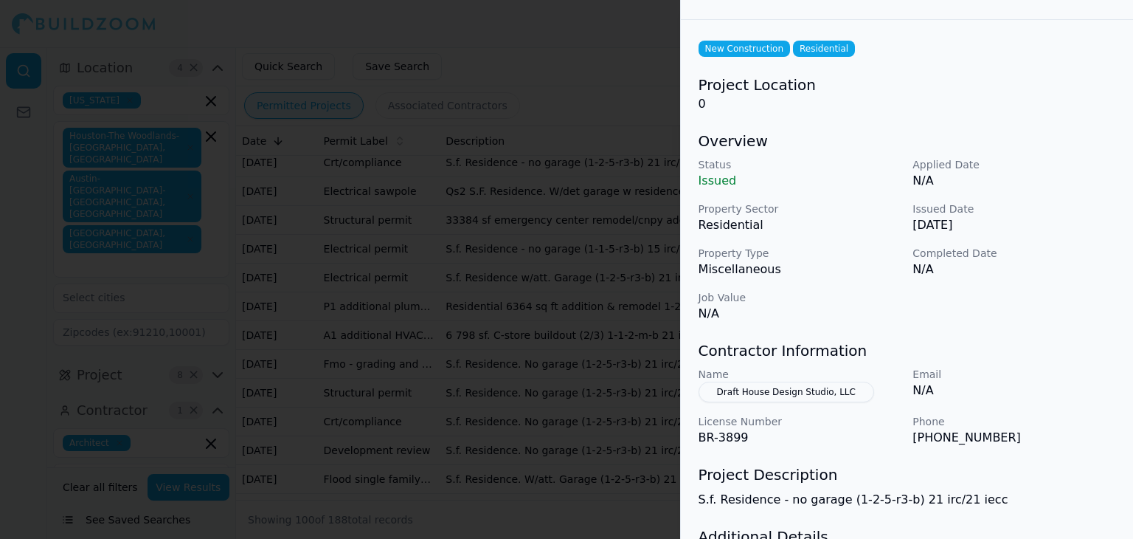
scroll to position [0, 0]
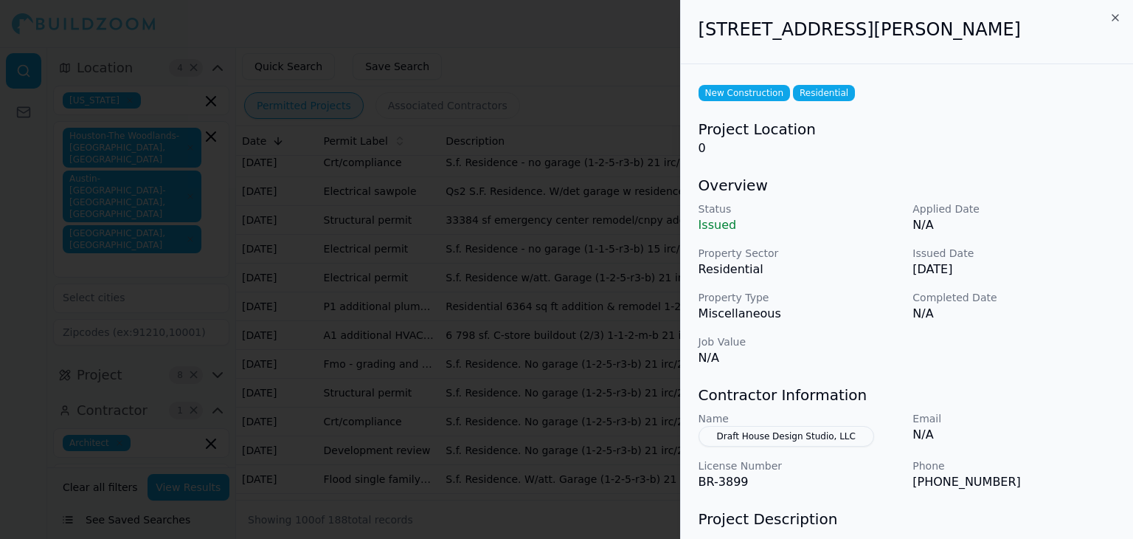
click at [561, 424] on div at bounding box center [566, 269] width 1133 height 539
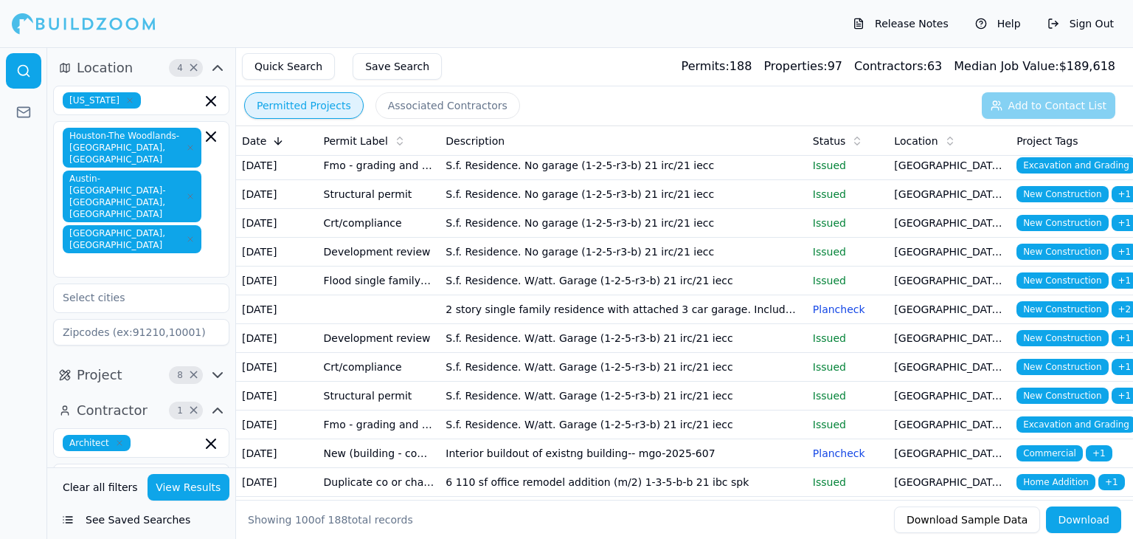
scroll to position [1100, 0]
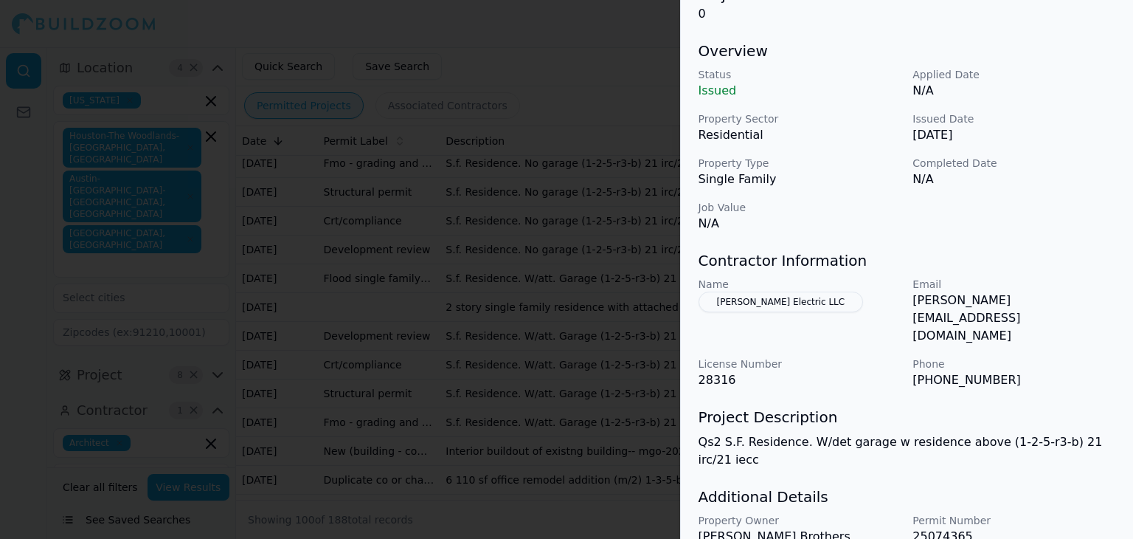
scroll to position [152, 0]
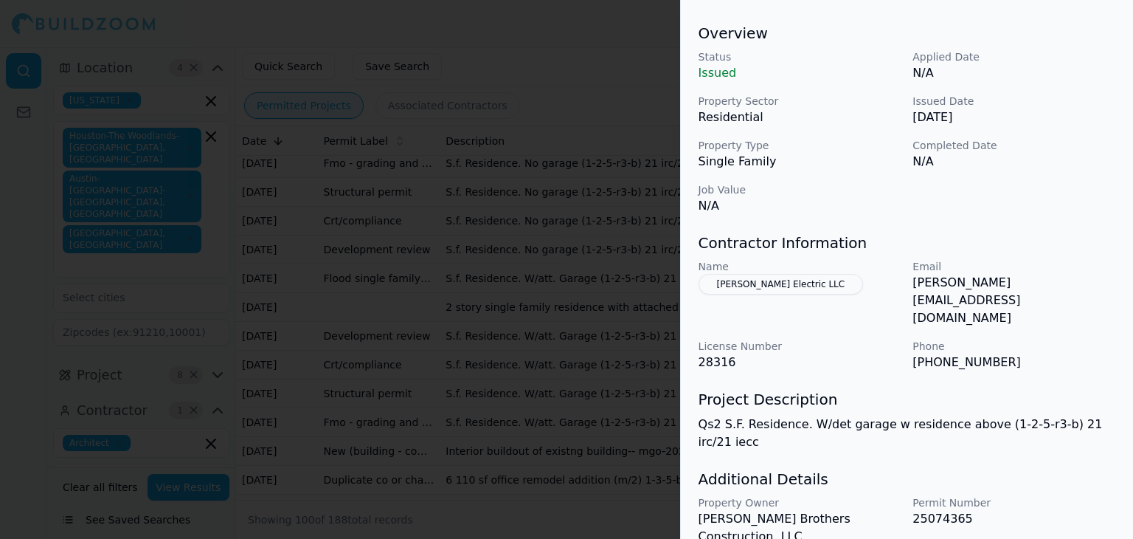
click at [598, 75] on div at bounding box center [566, 269] width 1133 height 539
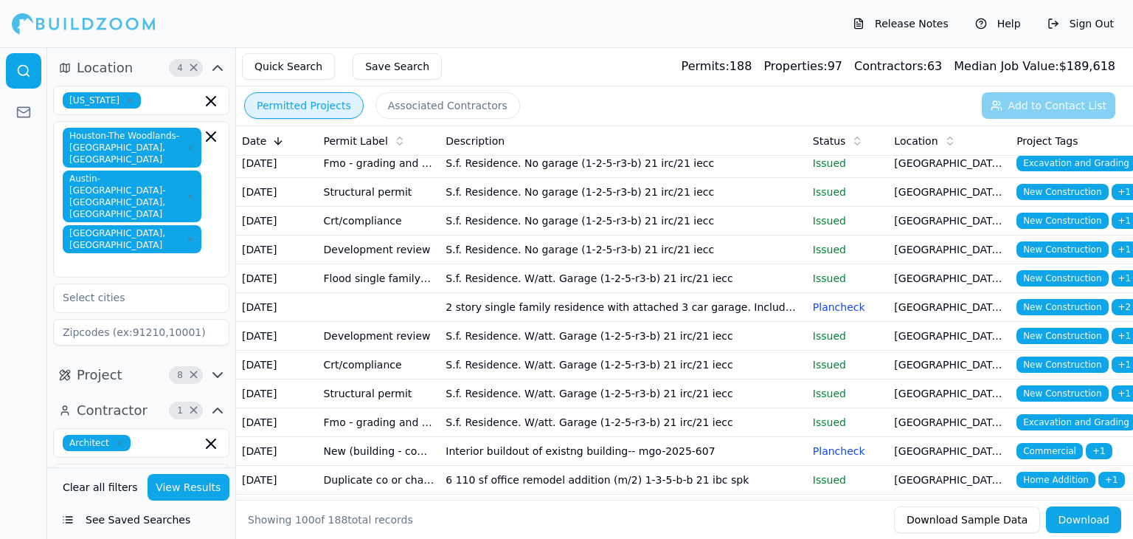
click at [624, 77] on div "Quick Search Save Search Permits: 188 Properties: 97 Contractors: 63 Median Job…" at bounding box center [684, 66] width 897 height 39
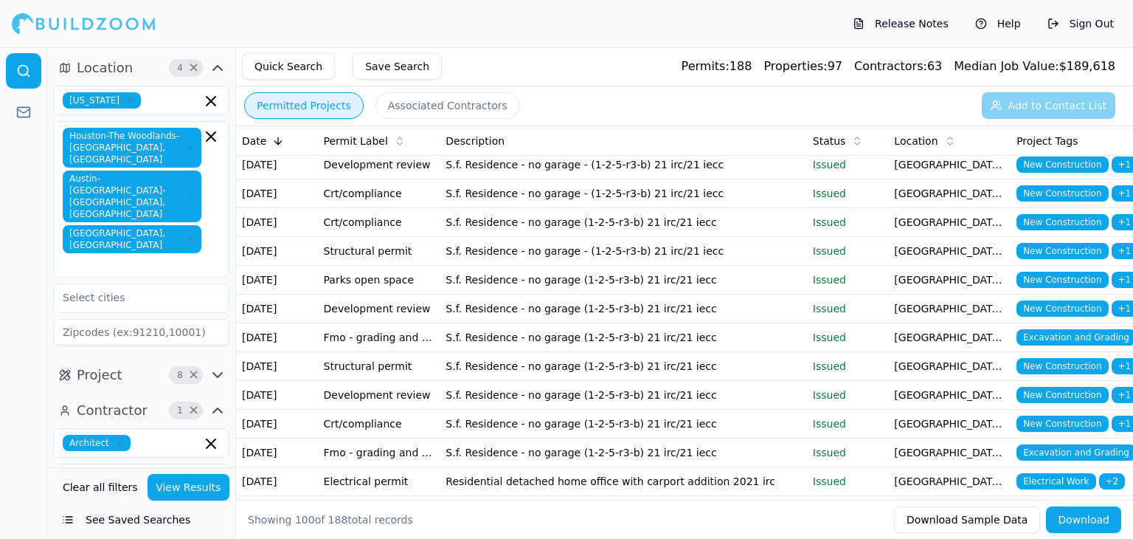
scroll to position [437, 0]
click at [856, 114] on p "Issued" at bounding box center [848, 107] width 70 height 15
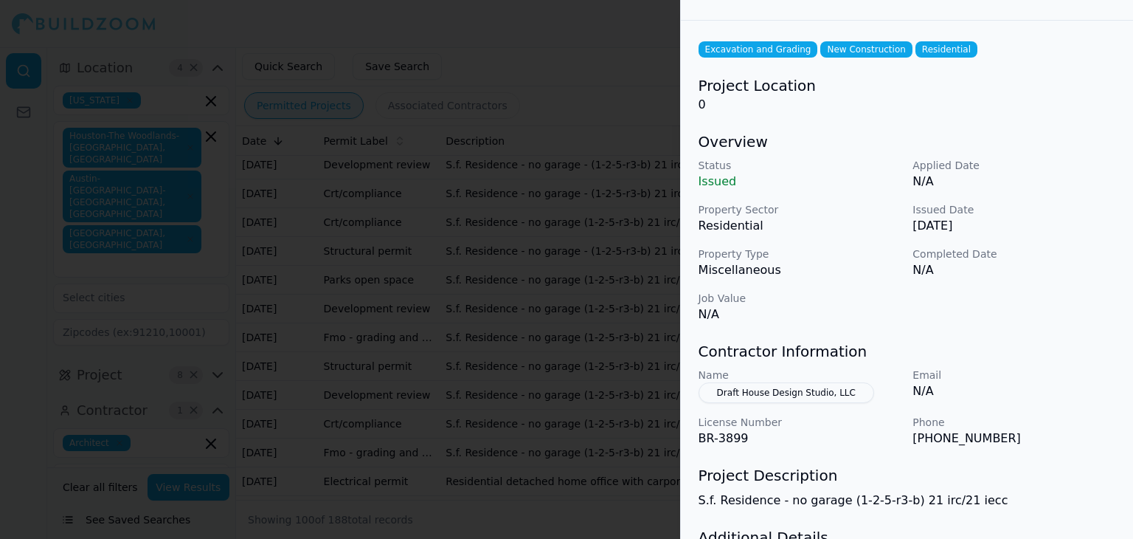
scroll to position [0, 0]
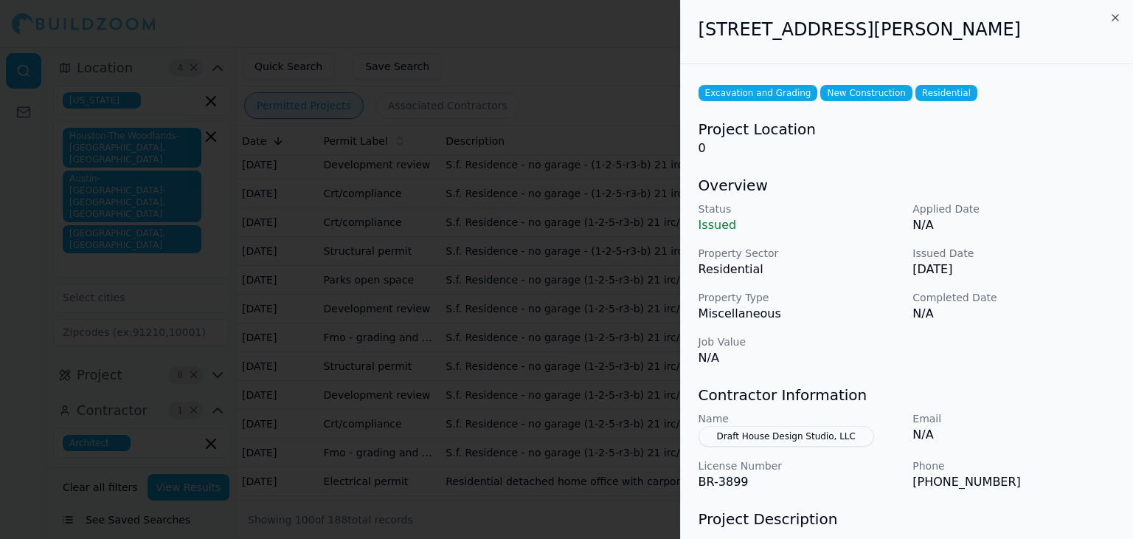
click at [606, 379] on div at bounding box center [566, 269] width 1133 height 539
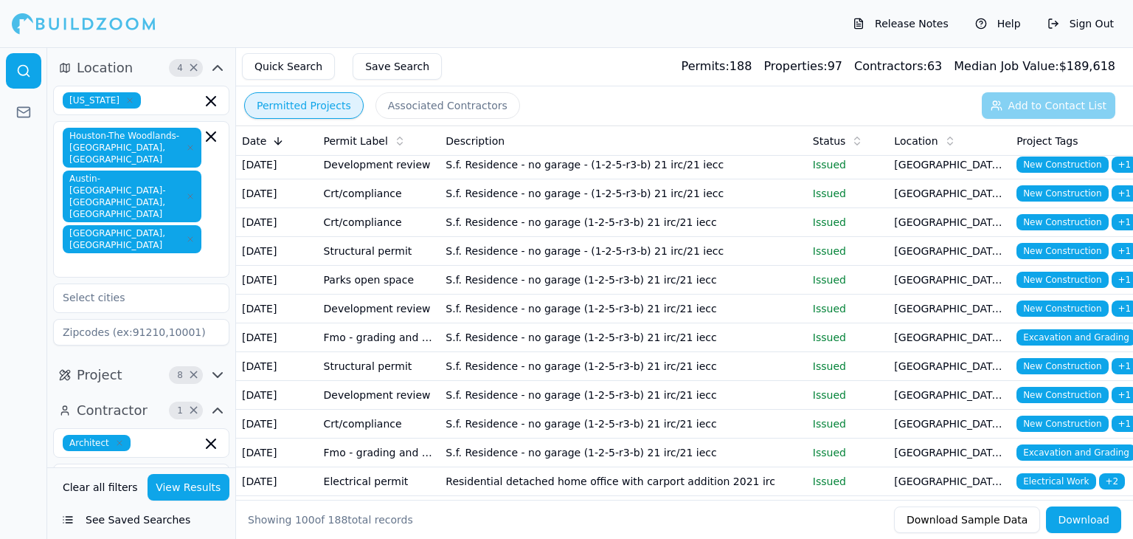
click at [680, 151] on td "S.f. Residence - no garage (1-2-5-r3-b) 21 irc/21 iecc" at bounding box center [623, 136] width 367 height 29
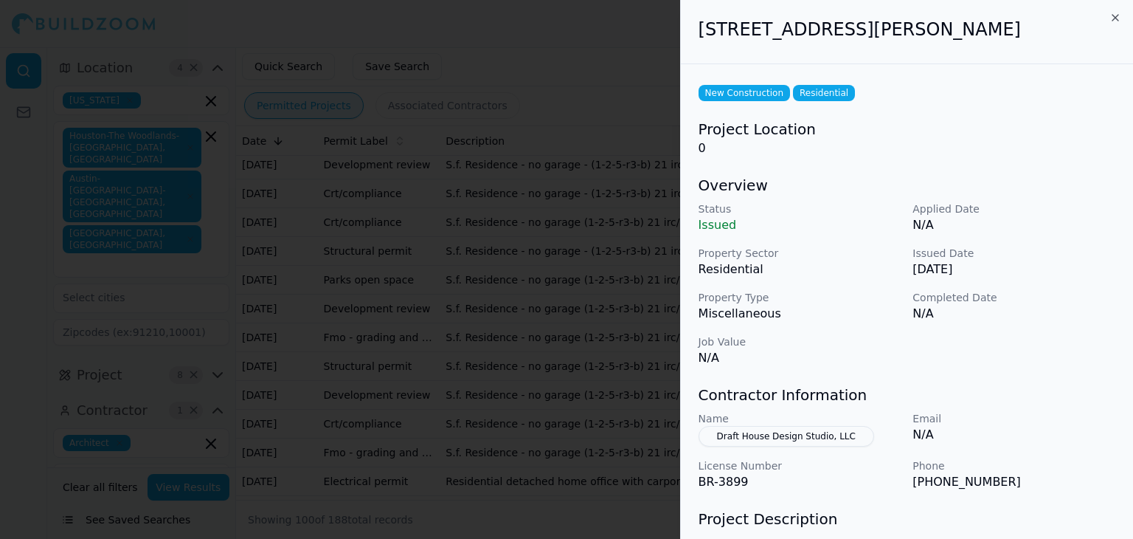
click at [589, 393] on div at bounding box center [566, 269] width 1133 height 539
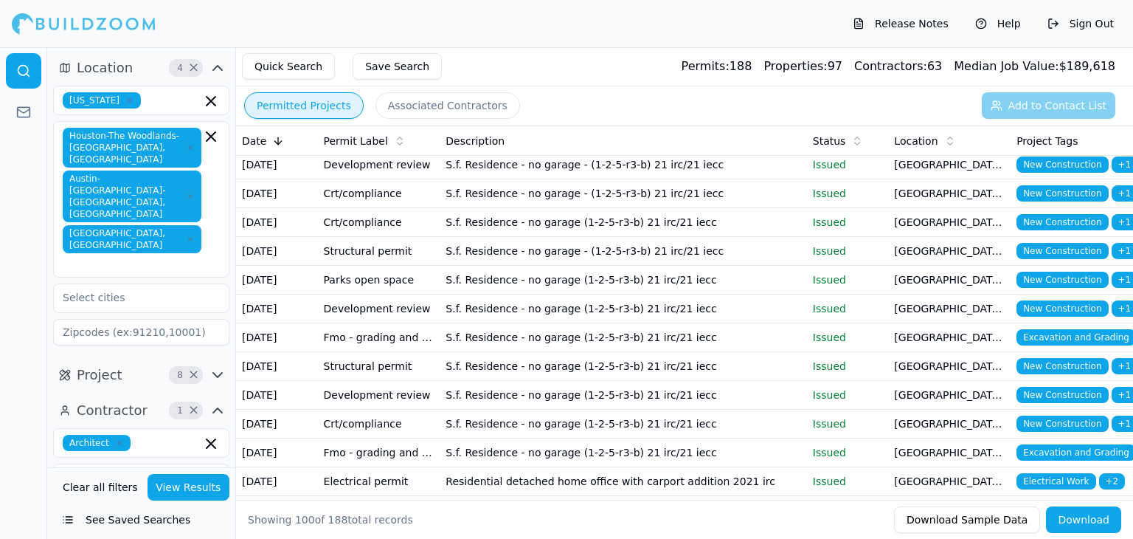
click at [612, 179] on td "S.f. Residence - no garage - (1-2-5-r3-b) 21 irc/21 iecc" at bounding box center [623, 165] width 367 height 29
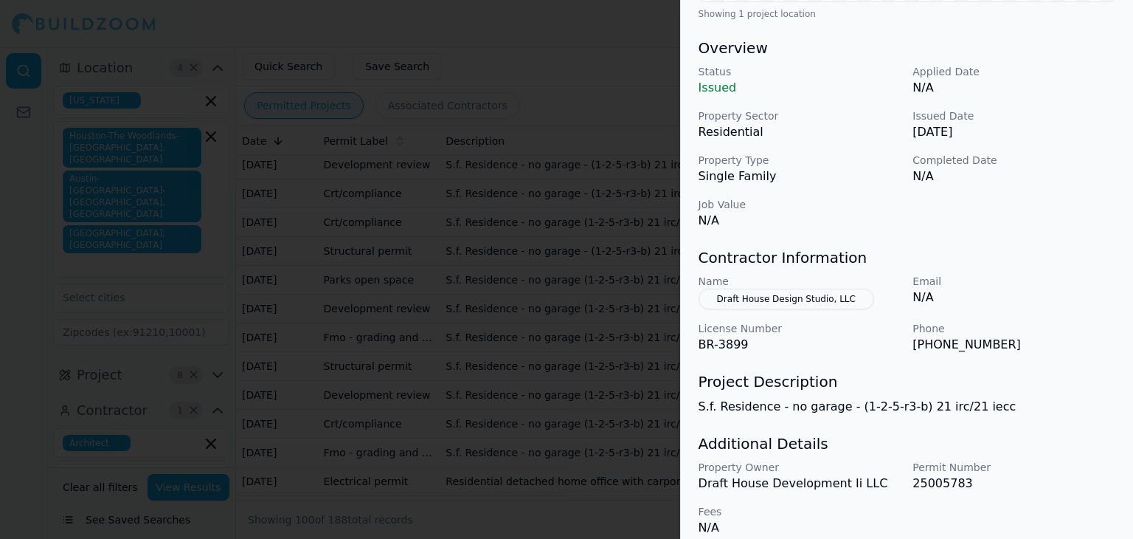
scroll to position [441, 0]
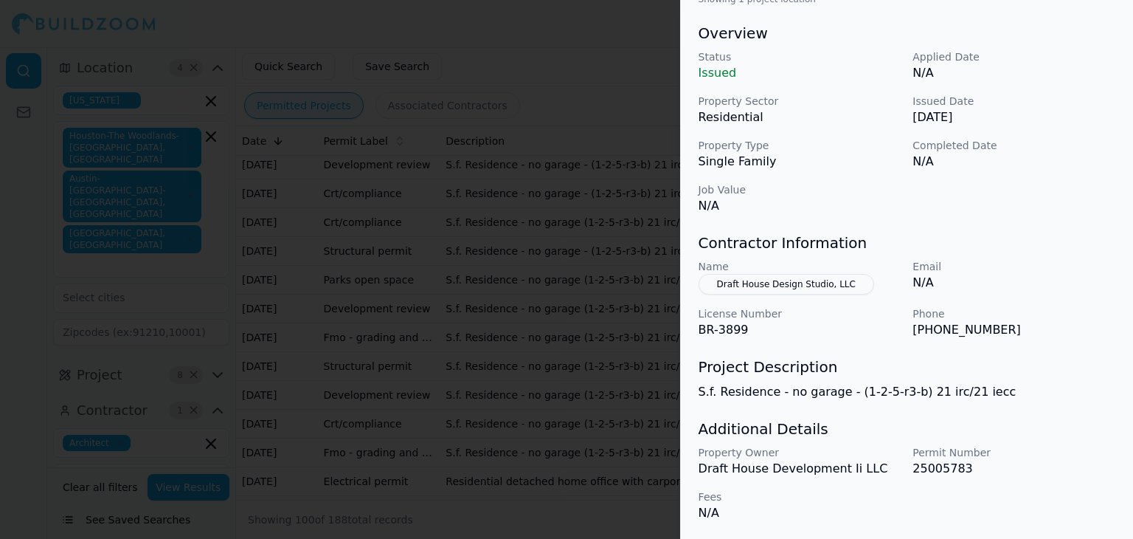
click at [589, 437] on div at bounding box center [566, 269] width 1133 height 539
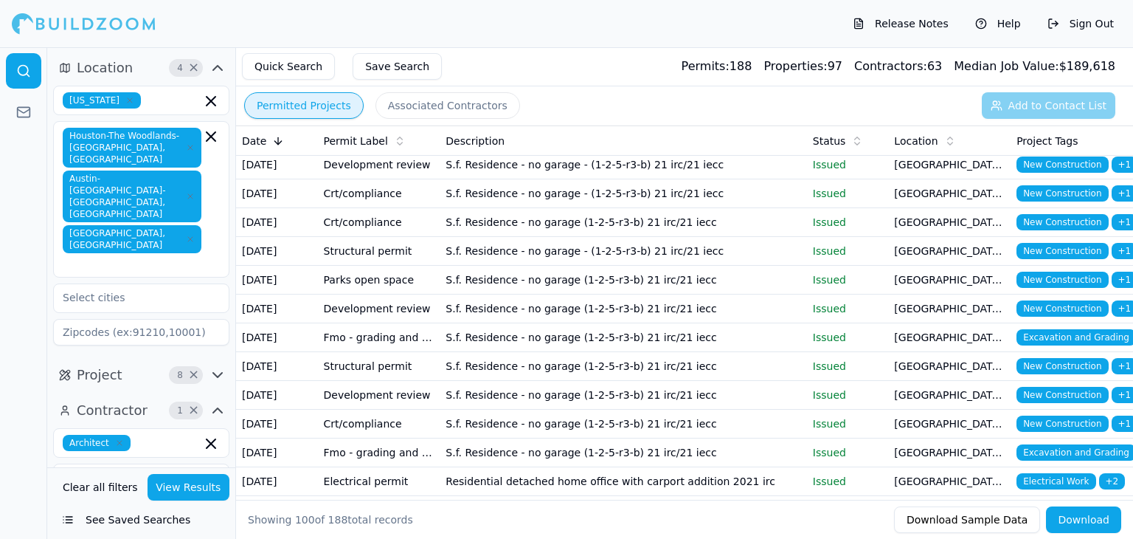
click at [576, 208] on td "S.f. Residence - no garage - (1-2-5-r3-b) 21 irc/21 iecc" at bounding box center [623, 193] width 367 height 29
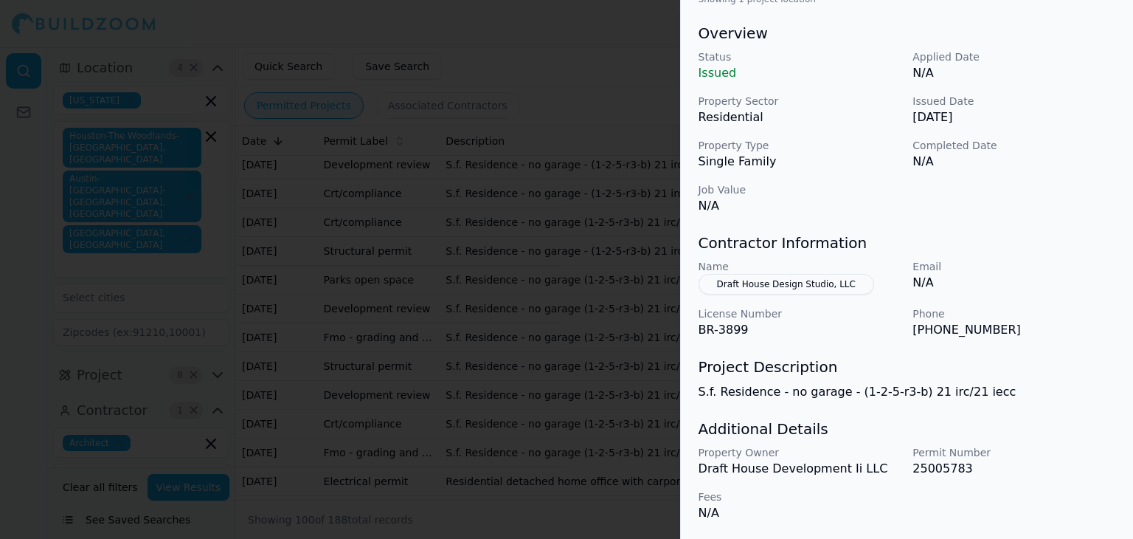
click at [584, 439] on div at bounding box center [566, 269] width 1133 height 539
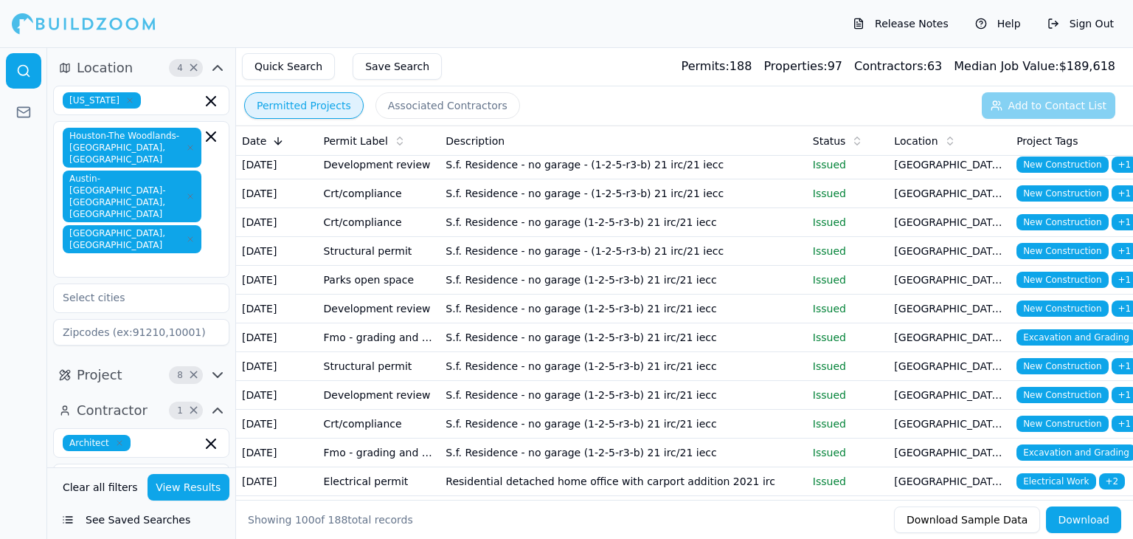
click at [572, 237] on td "S.f. Residence - no garage (1-2-5-r3-b) 21 irc/21 iecc" at bounding box center [623, 222] width 367 height 29
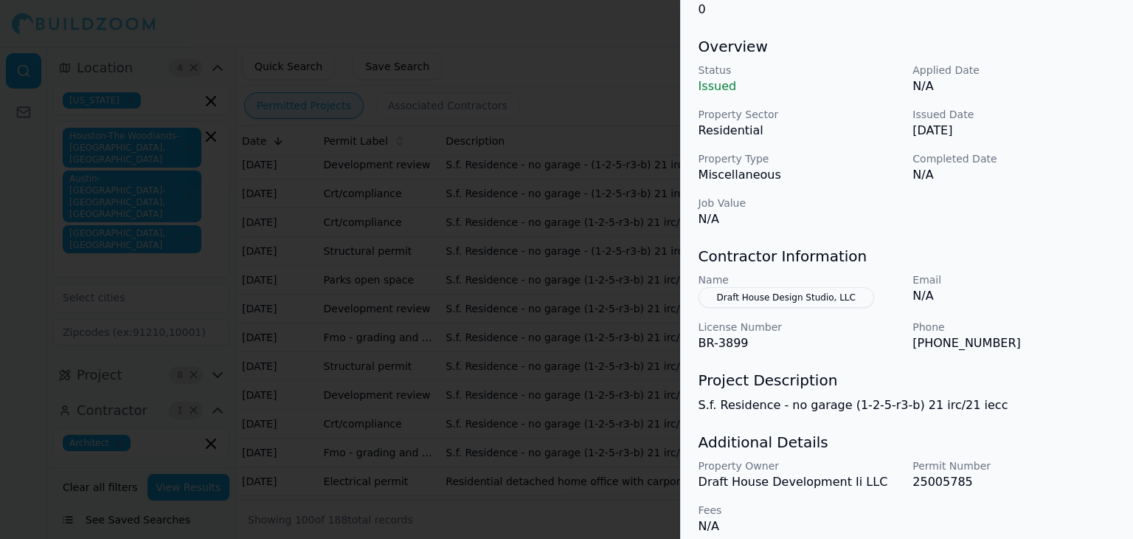
scroll to position [152, 0]
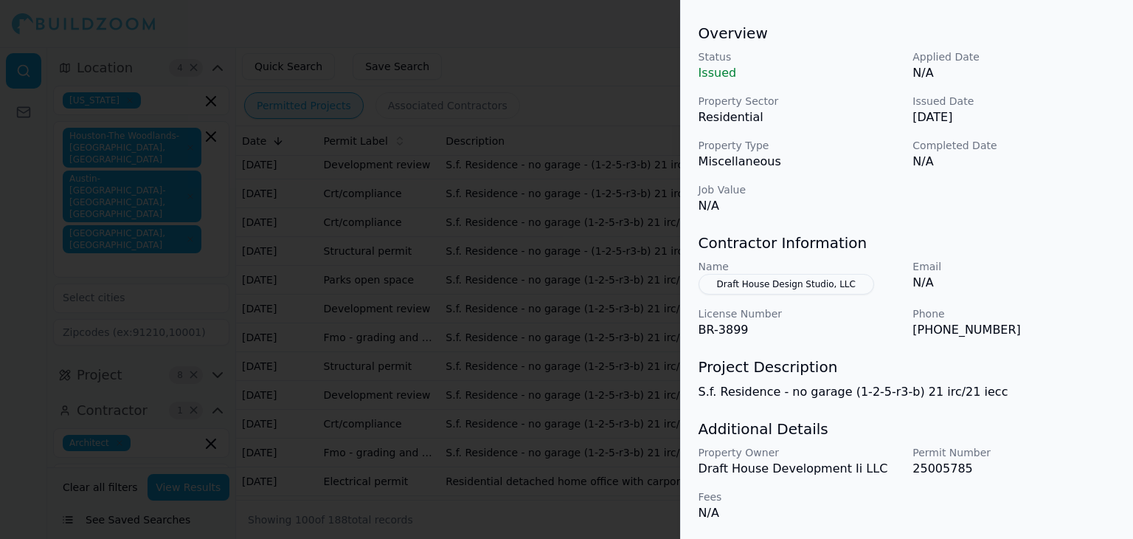
click at [593, 486] on div at bounding box center [566, 269] width 1133 height 539
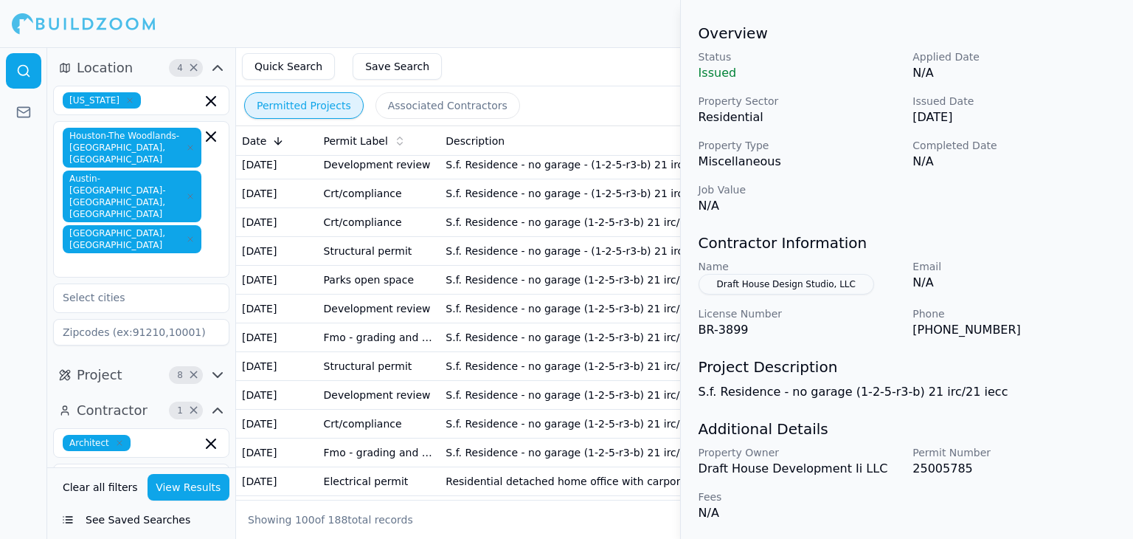
click at [576, 266] on td "S.f. Residence - no garage - (1-2-5-r3-b) 21 irc/21 iecc" at bounding box center [623, 251] width 367 height 29
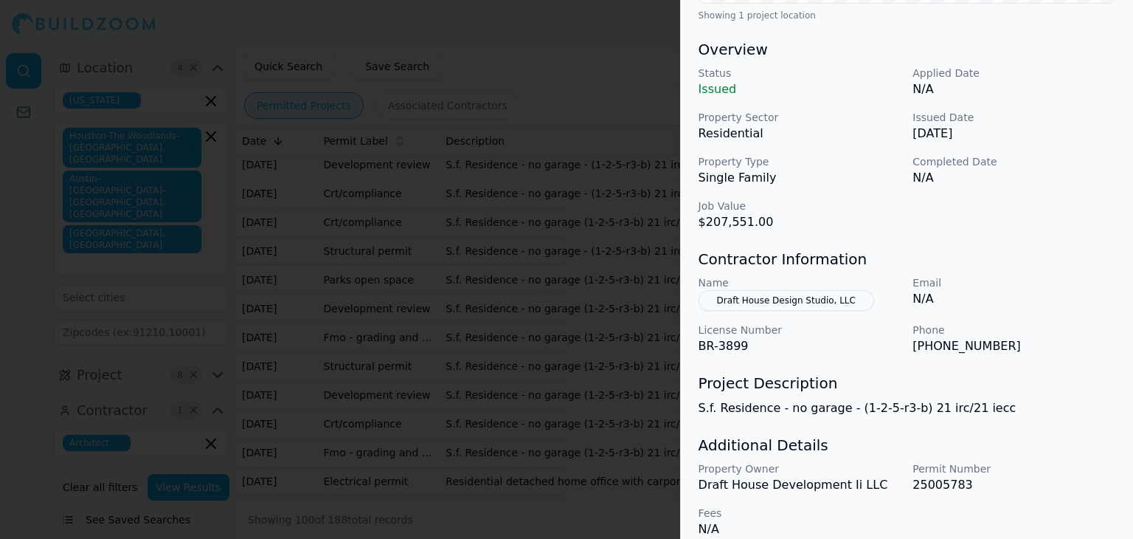
scroll to position [441, 0]
